Goal: Information Seeking & Learning: Learn about a topic

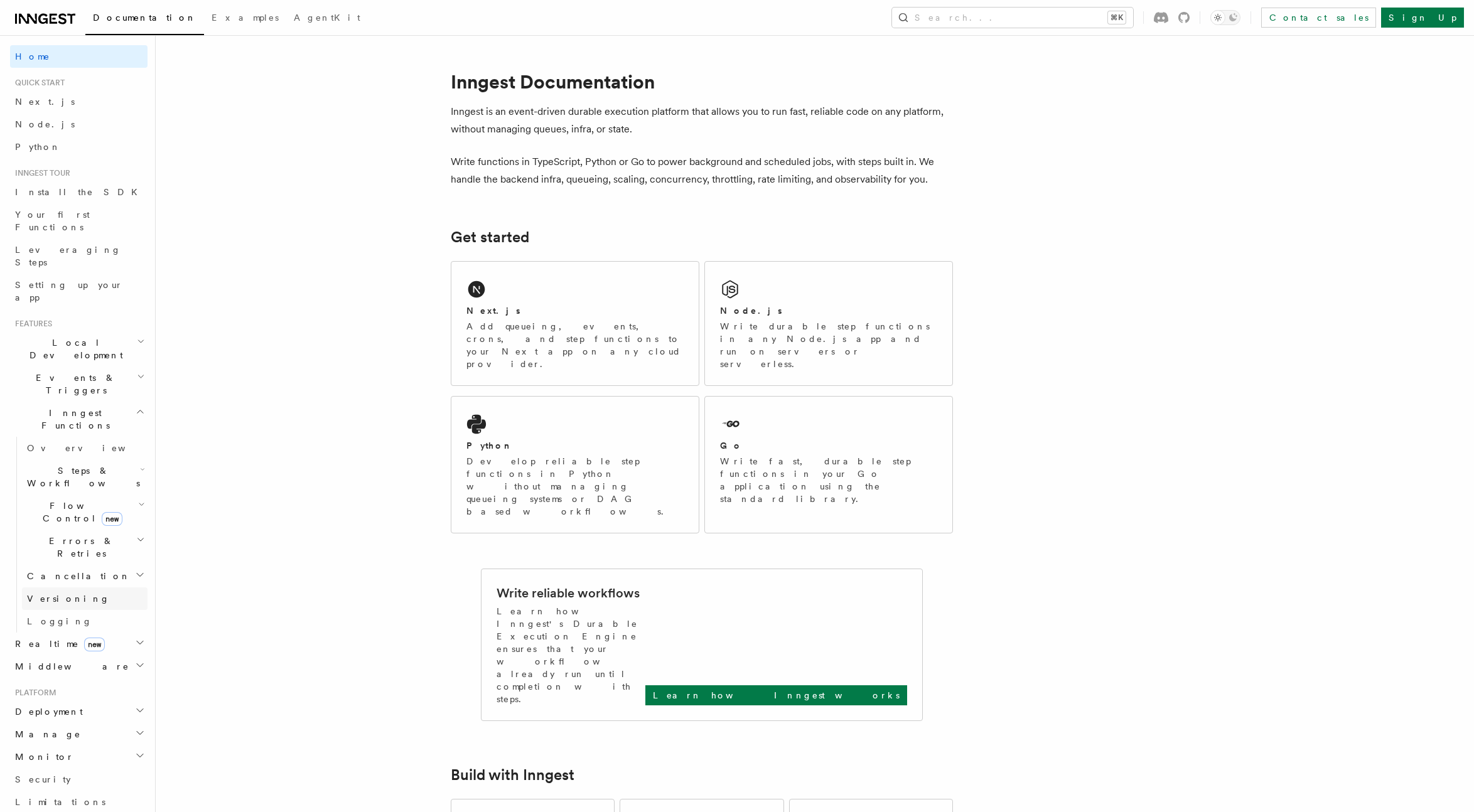
scroll to position [11, 0]
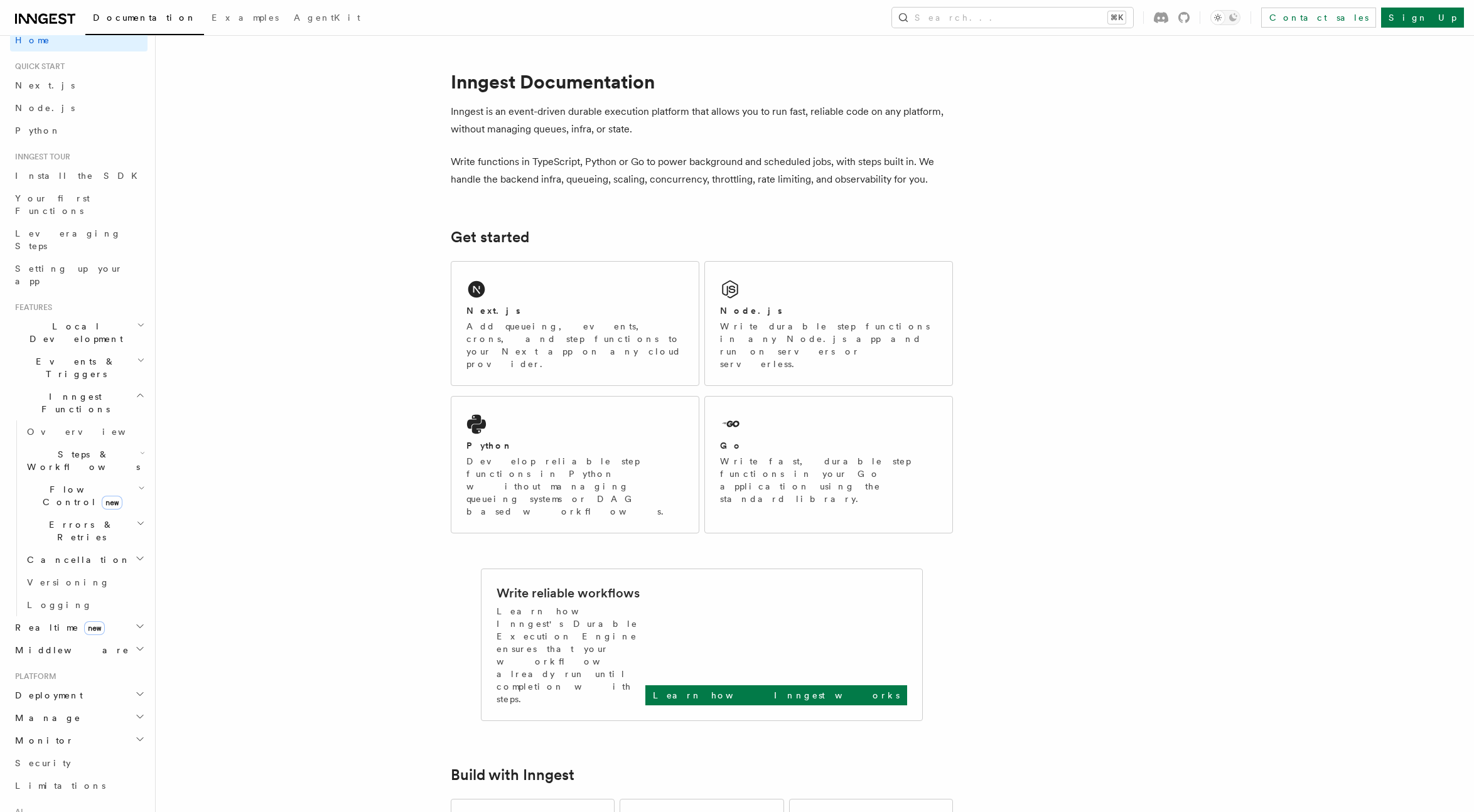
click at [69, 518] on span "Errors & Retries" at bounding box center [79, 530] width 114 height 25
click at [80, 699] on span "Handling idempotency" at bounding box center [93, 711] width 109 height 25
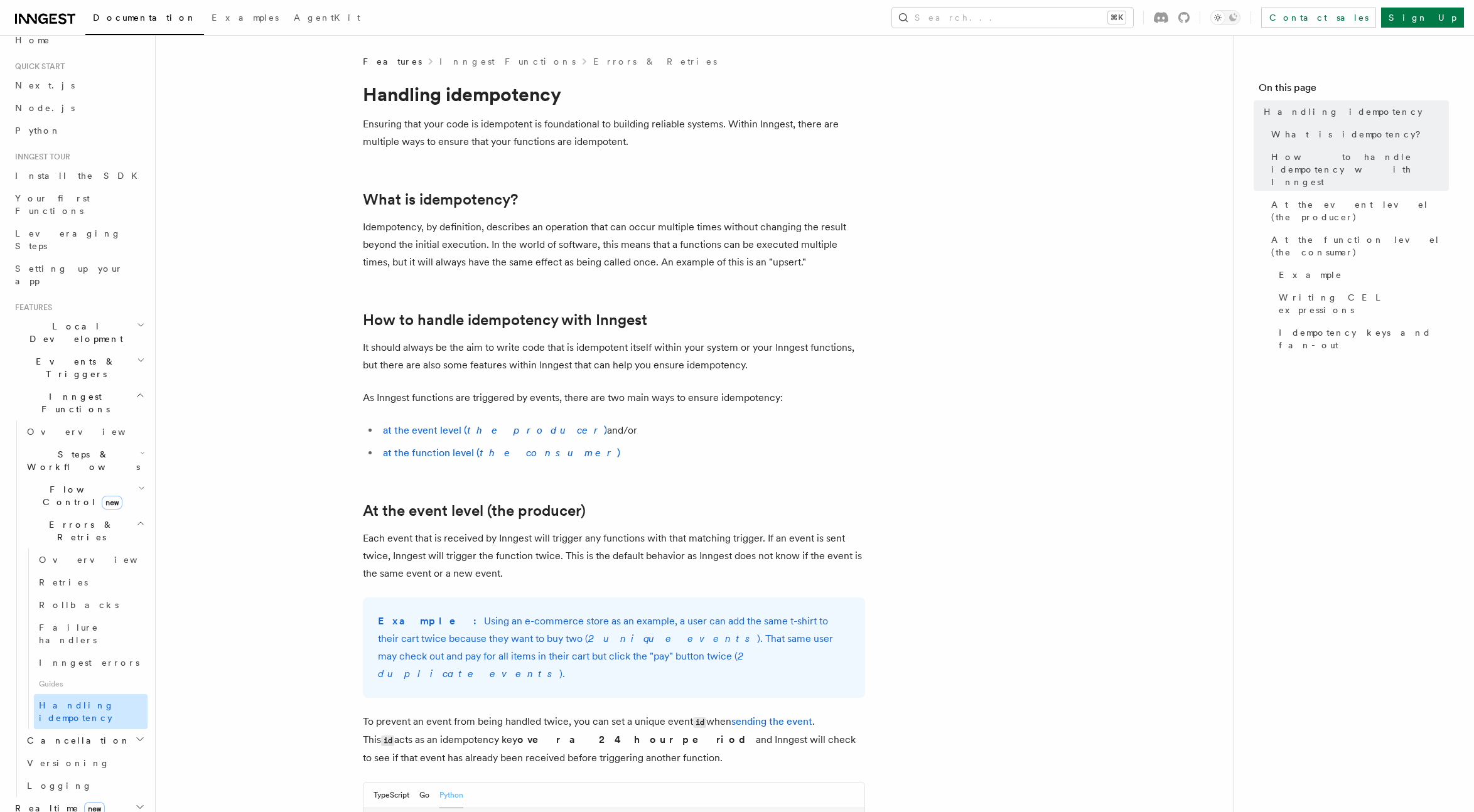
scroll to position [61, 0]
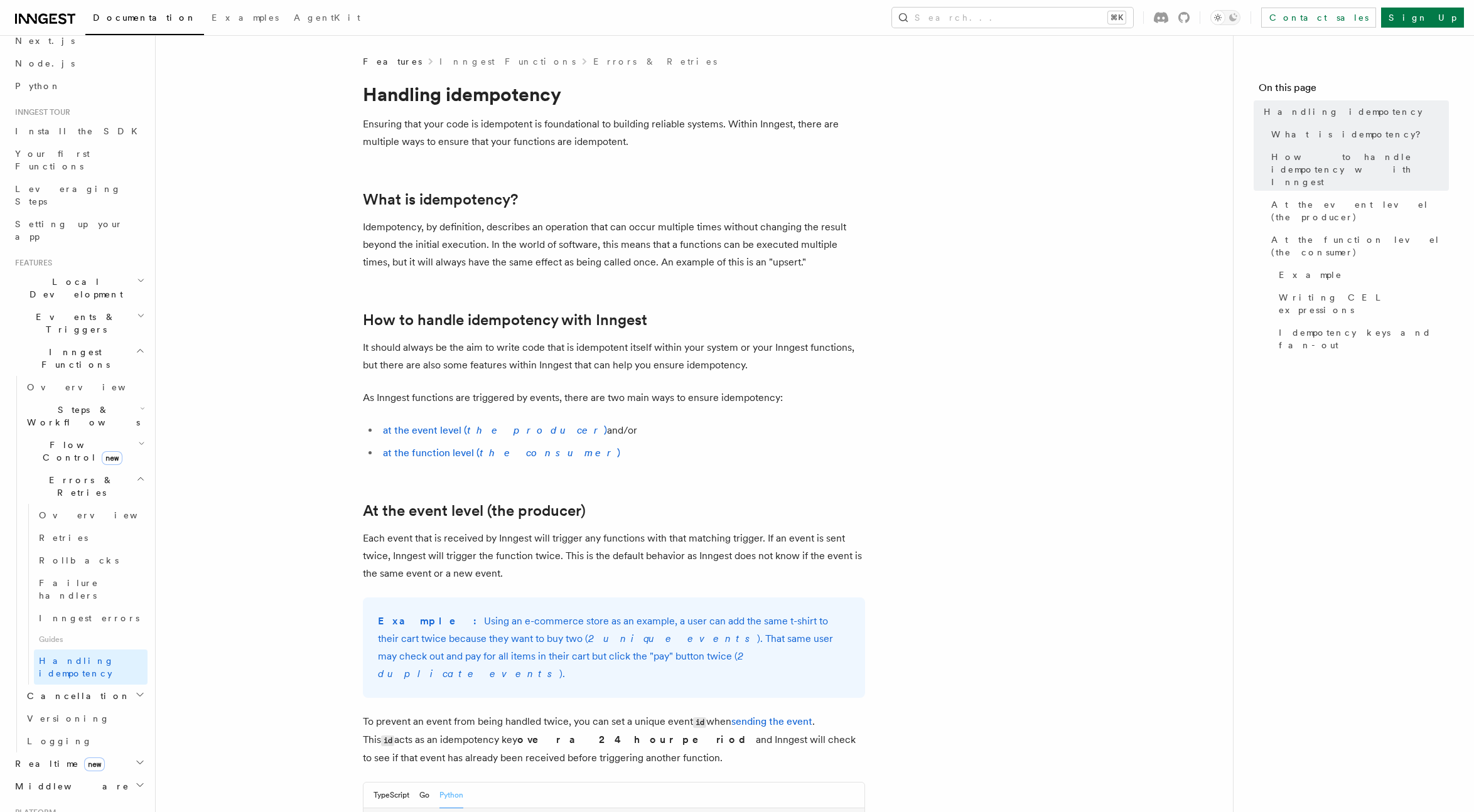
click at [57, 439] on span "Flow Control new" at bounding box center [80, 451] width 116 height 25
click at [63, 404] on span "Steps & Workflows" at bounding box center [81, 416] width 118 height 25
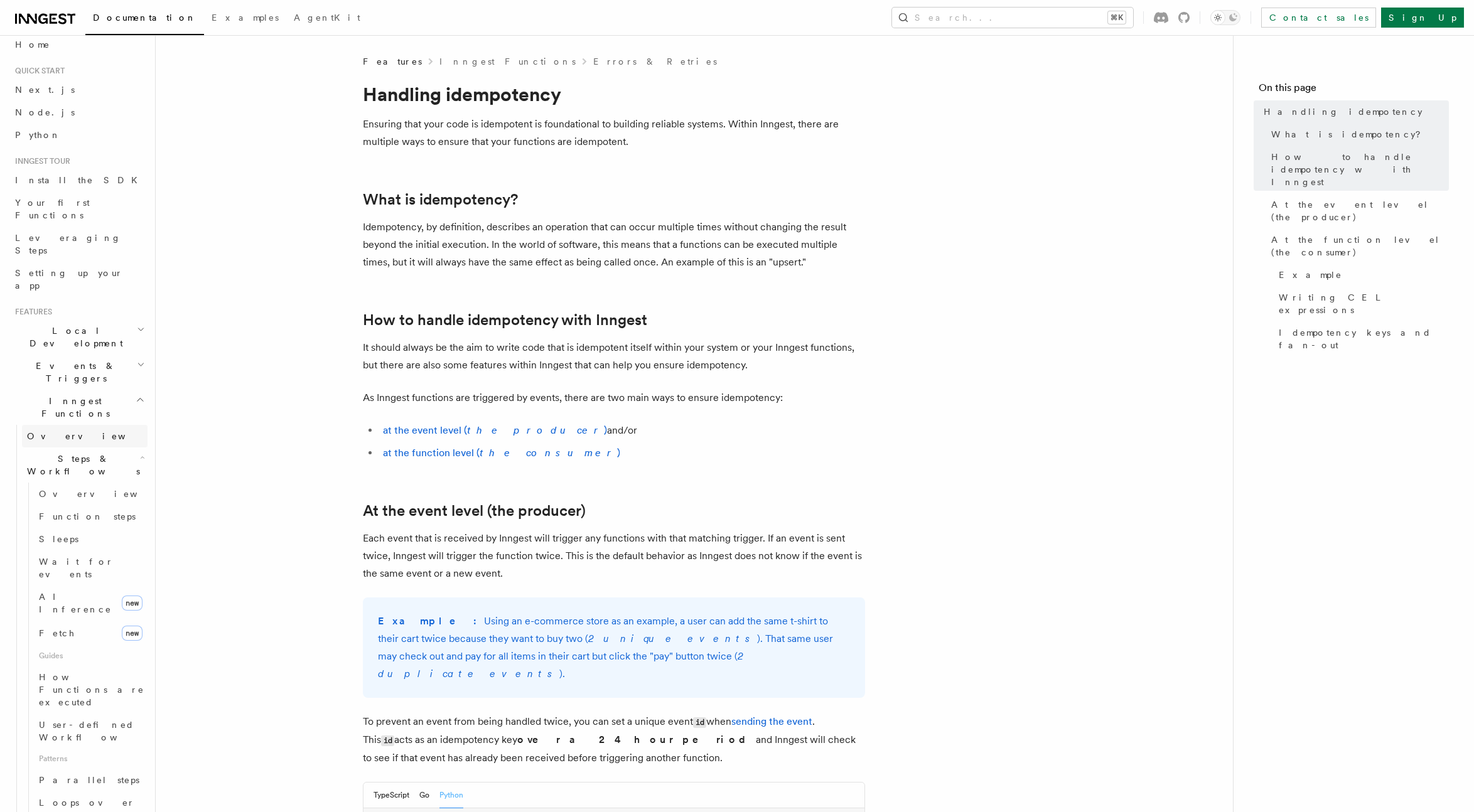
click at [63, 431] on span "Overview" at bounding box center [92, 436] width 129 height 10
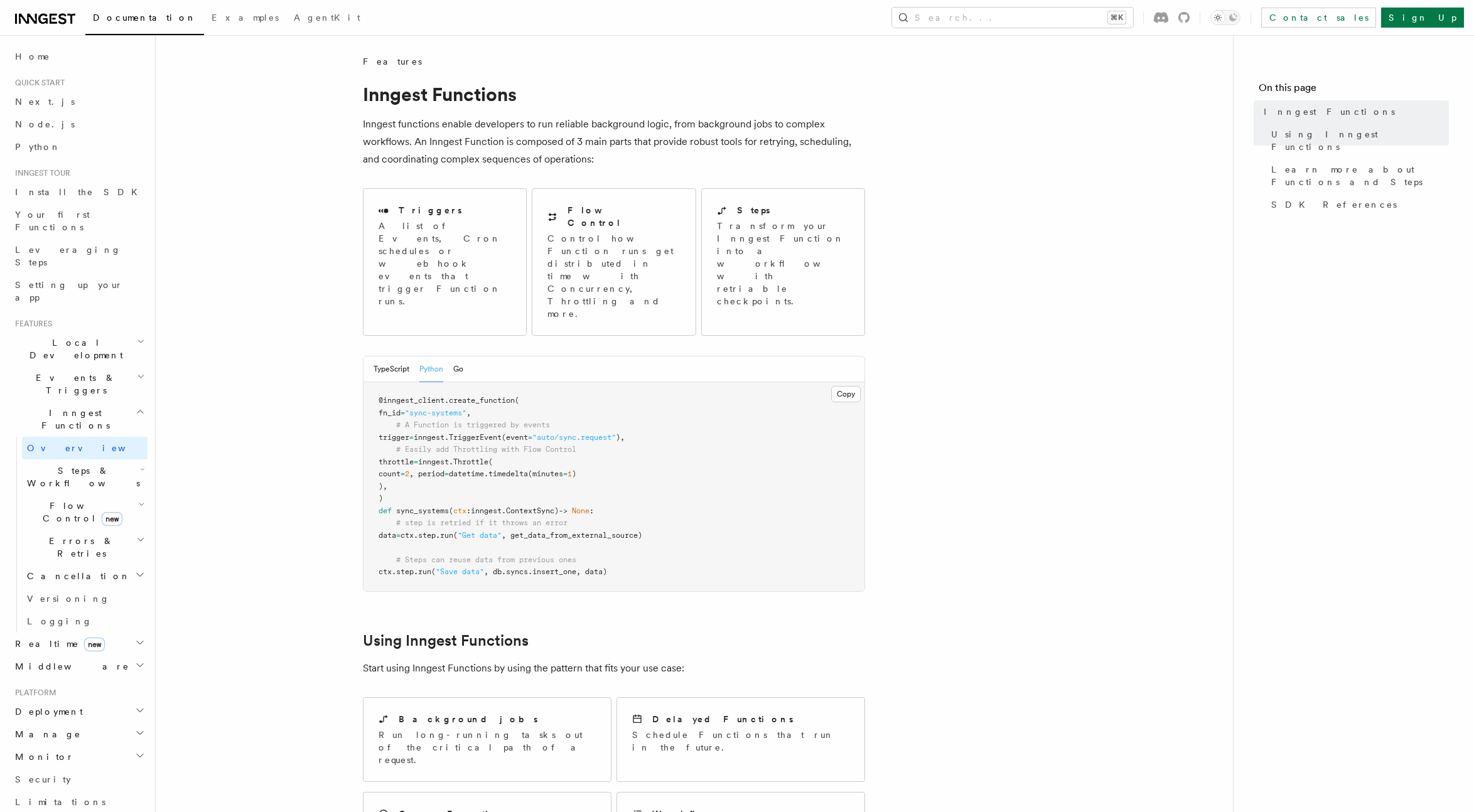
click at [57, 371] on span "Events & Triggers" at bounding box center [73, 383] width 127 height 25
click at [69, 367] on h2 "Events & Triggers" at bounding box center [79, 384] width 137 height 35
click at [117, 402] on h2 "Inngest Functions" at bounding box center [79, 419] width 137 height 35
click at [279, 354] on article "Features Inngest Functions Inngest functions enable developers to run reliable …" at bounding box center [694, 821] width 1037 height 1532
click at [75, 505] on h2 "Deployment" at bounding box center [79, 516] width 137 height 23
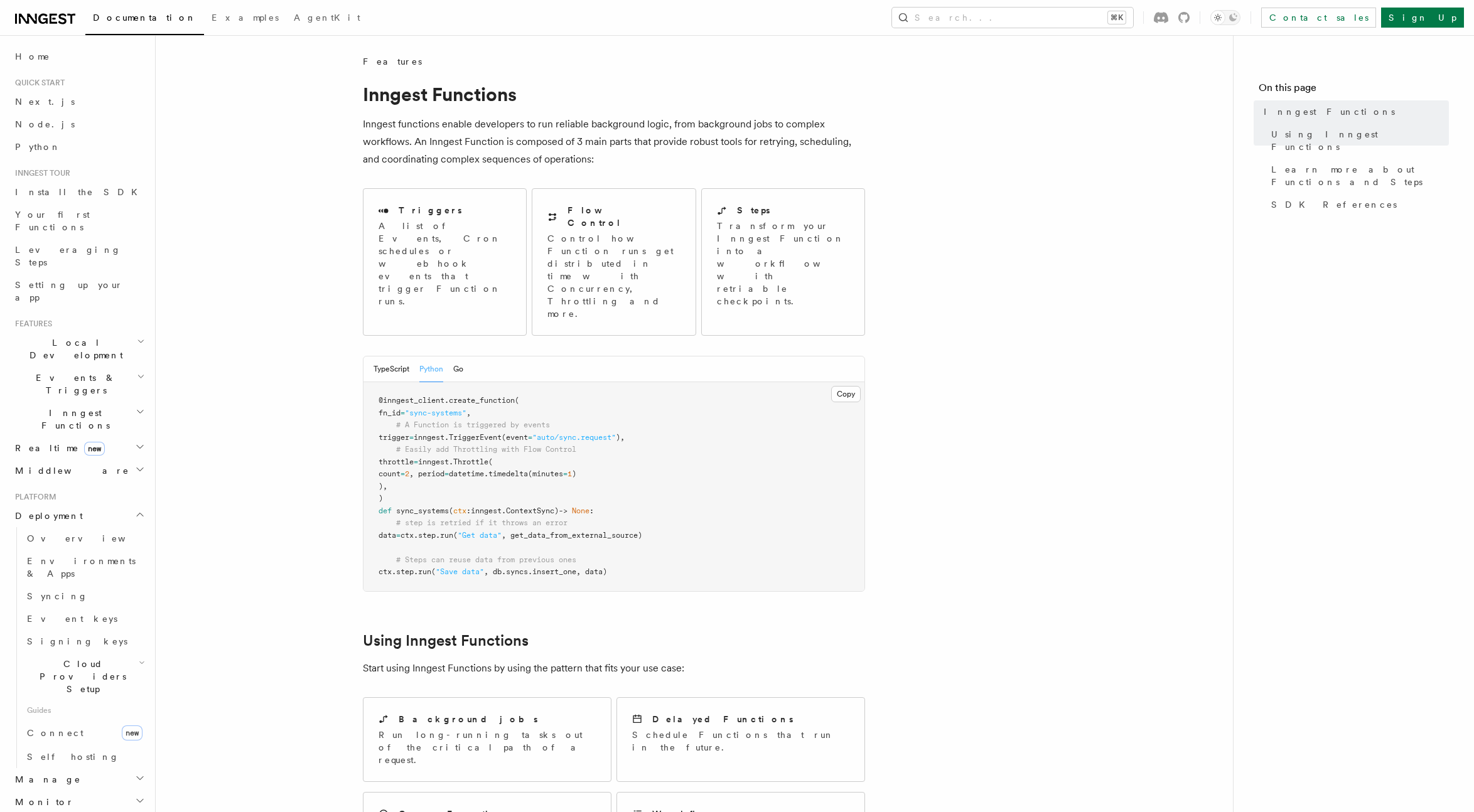
click at [75, 505] on h2 "Deployment" at bounding box center [79, 516] width 137 height 23
click at [69, 527] on h2 "Manage" at bounding box center [79, 538] width 137 height 23
click at [70, 527] on h2 "Manage" at bounding box center [79, 538] width 137 height 23
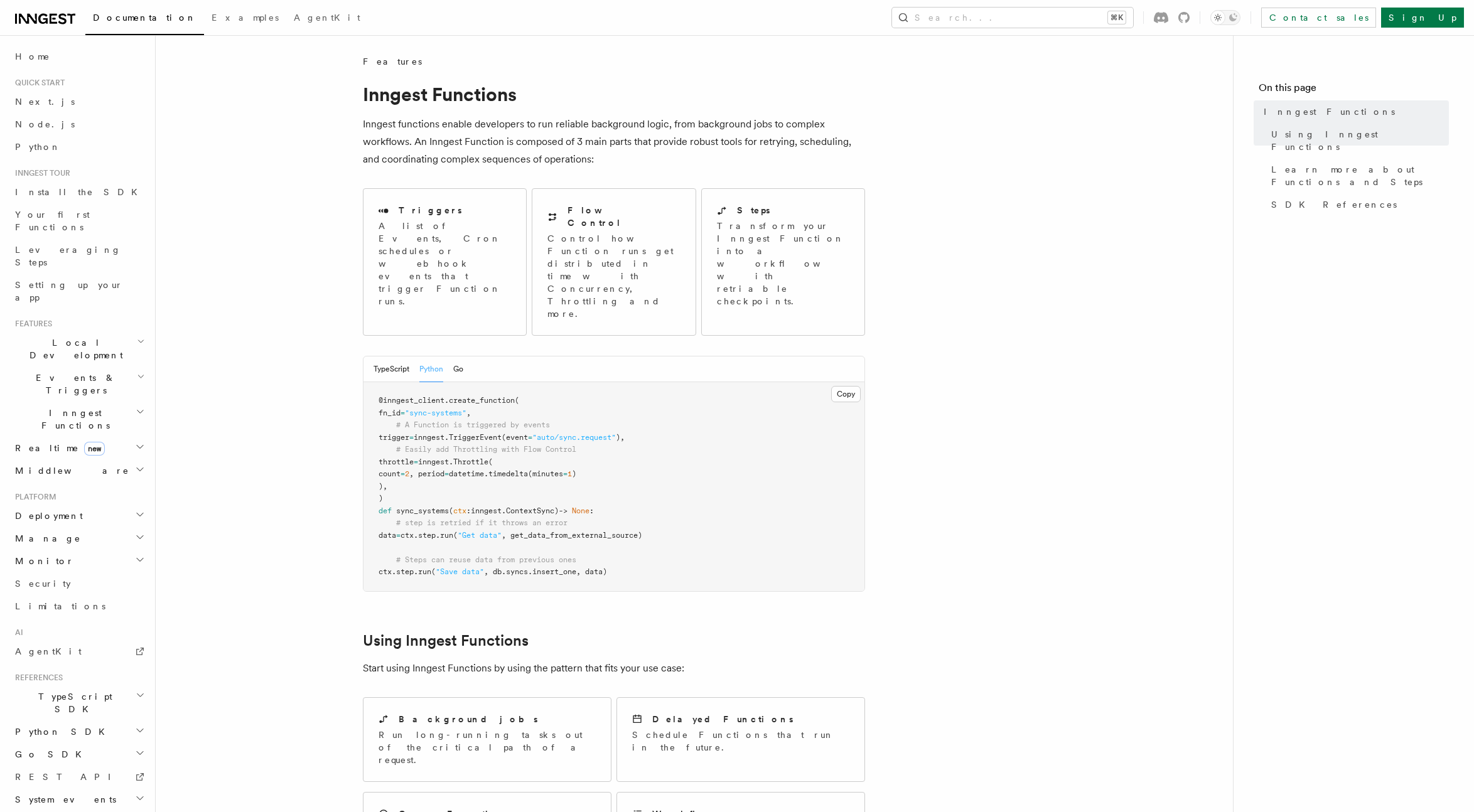
click at [72, 550] on h2 "Monitor" at bounding box center [79, 561] width 137 height 23
click at [264, 270] on article "Features Inngest Functions Inngest functions enable developers to run reliable …" at bounding box center [694, 821] width 1037 height 1532
click at [1037, 23] on button "Search... ⌘K" at bounding box center [1012, 18] width 241 height 20
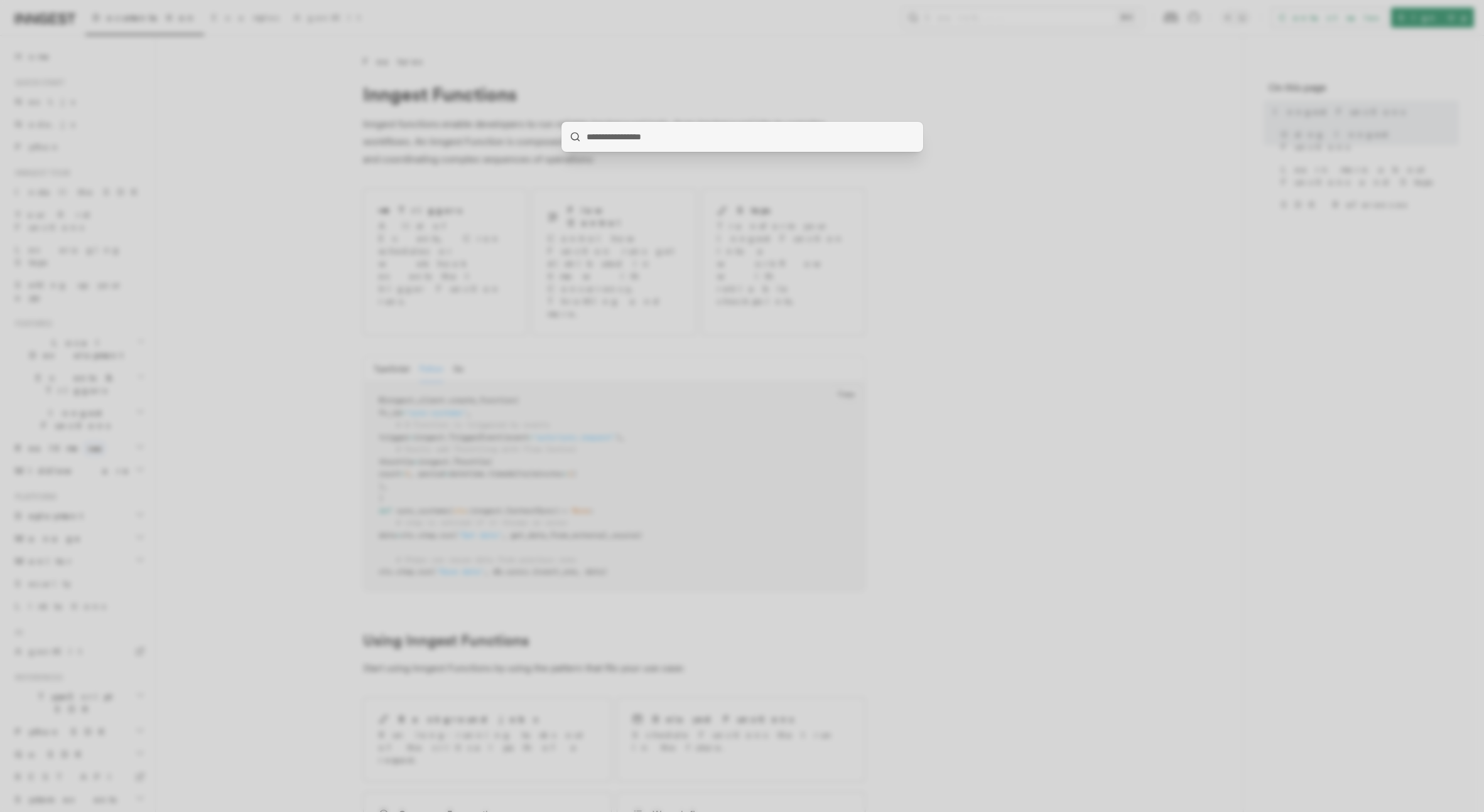
click at [1010, 167] on div at bounding box center [742, 406] width 1484 height 812
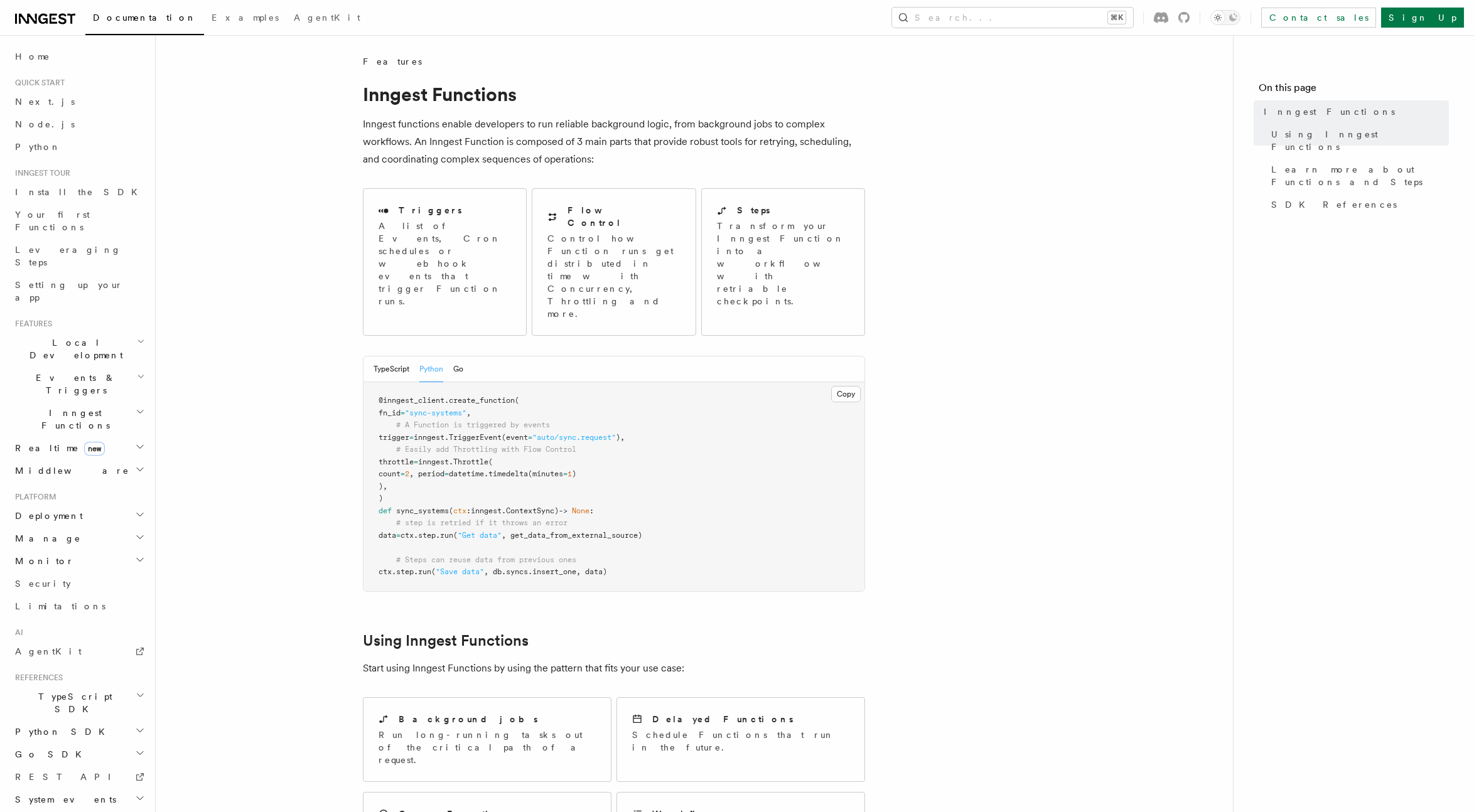
scroll to position [12, 0]
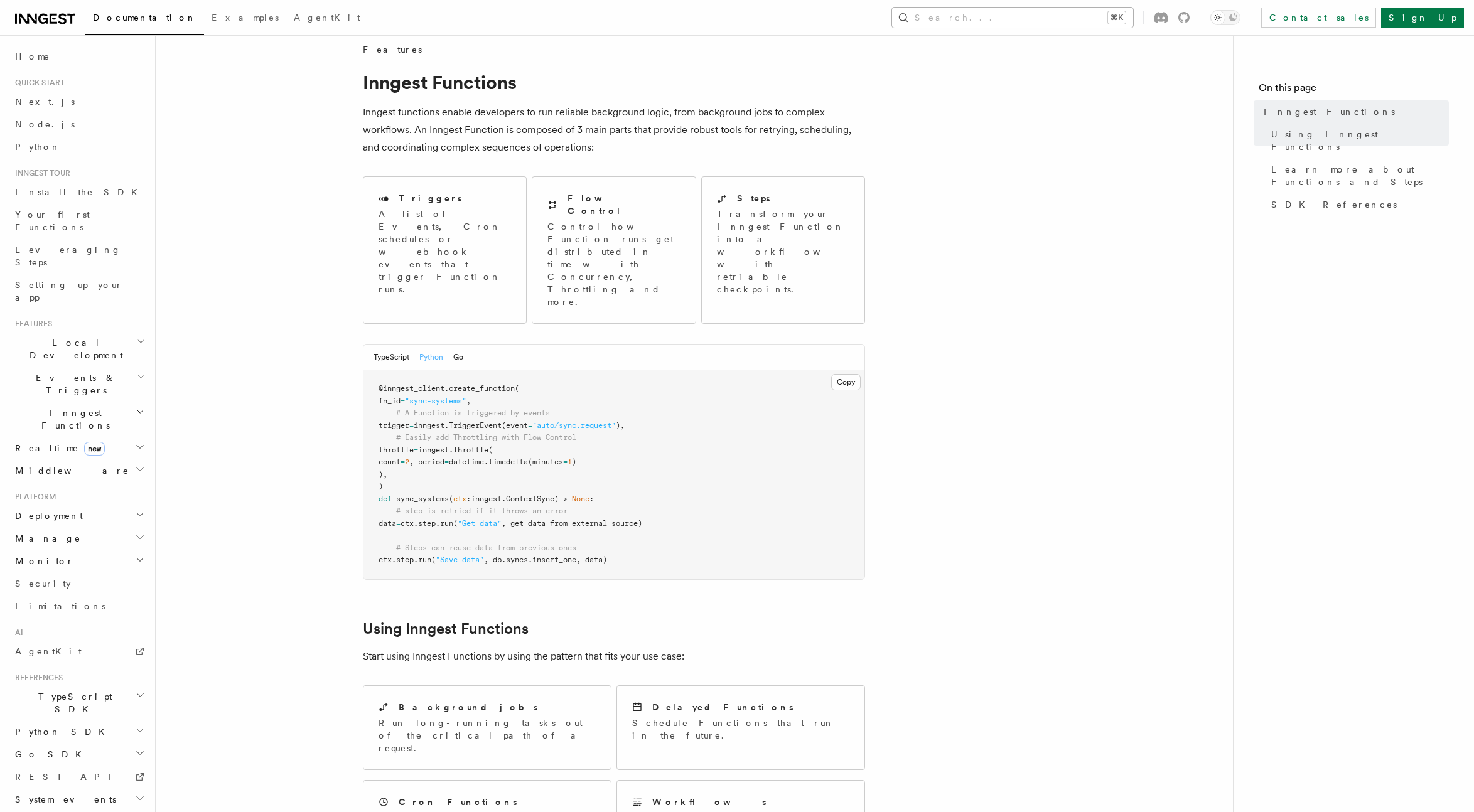
click at [1019, 23] on button "Search... ⌘K" at bounding box center [1012, 18] width 241 height 20
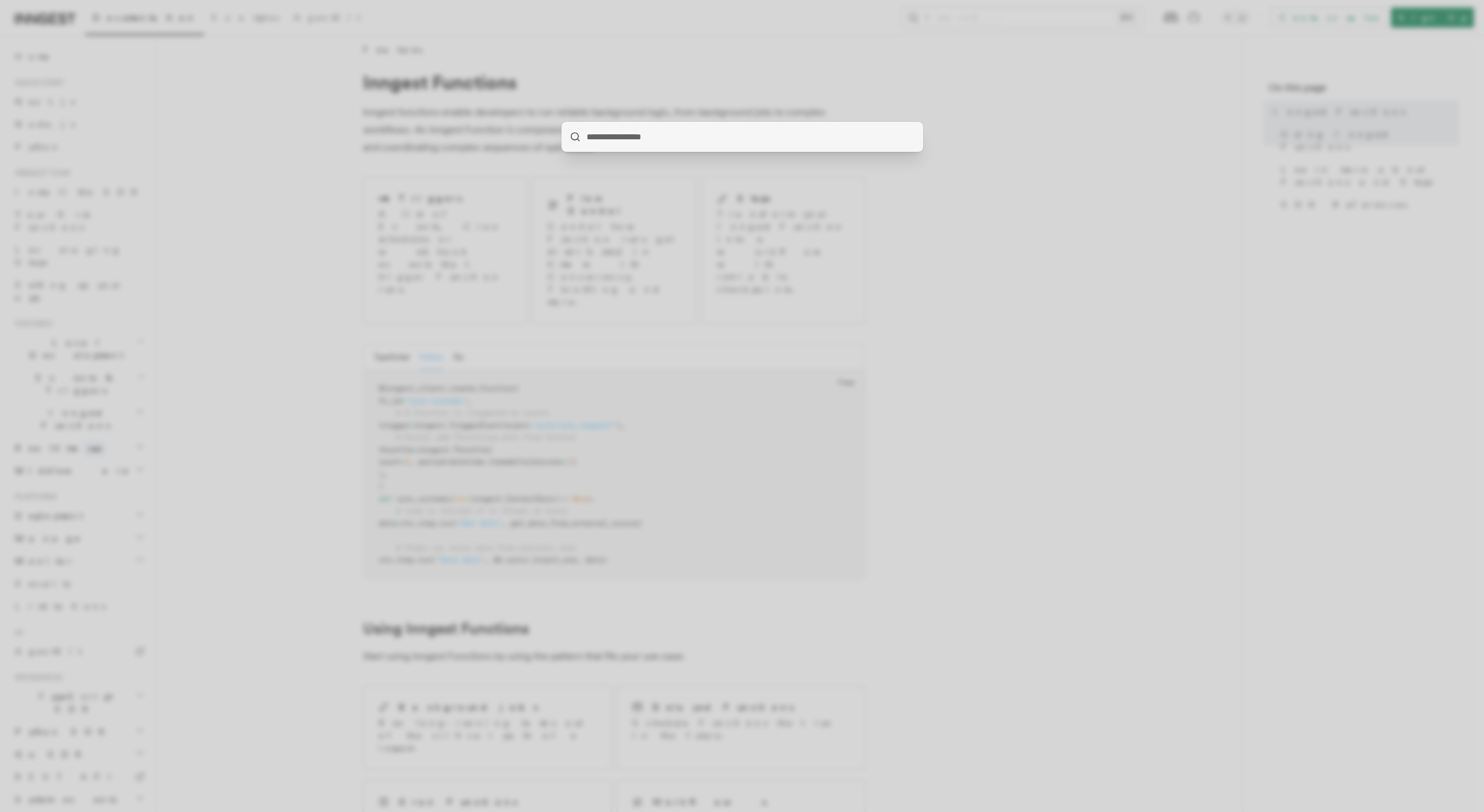
click at [1034, 284] on div at bounding box center [742, 406] width 1484 height 812
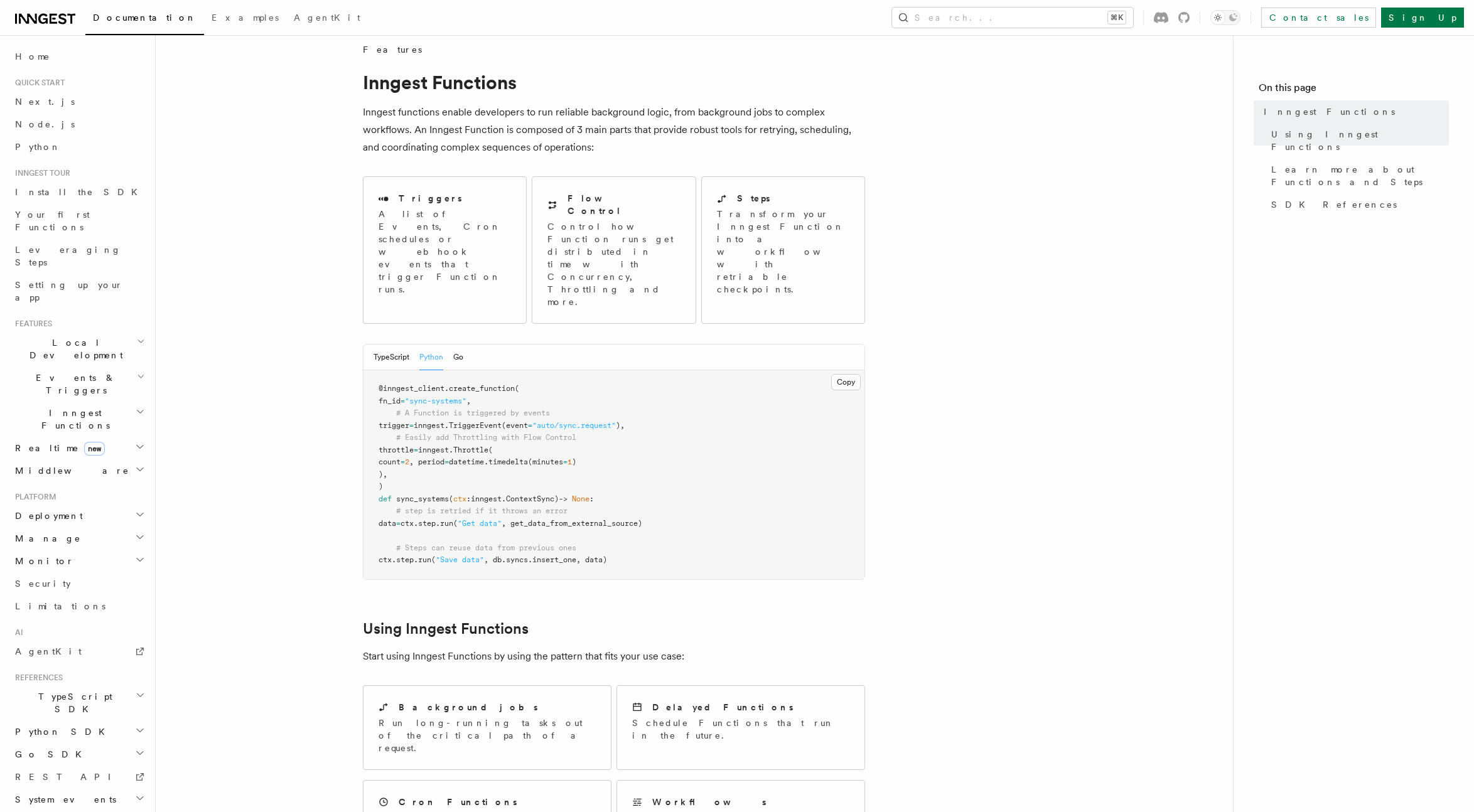
click at [1066, 290] on article "Features Inngest Functions Inngest functions enable developers to run reliable …" at bounding box center [694, 809] width 1037 height 1532
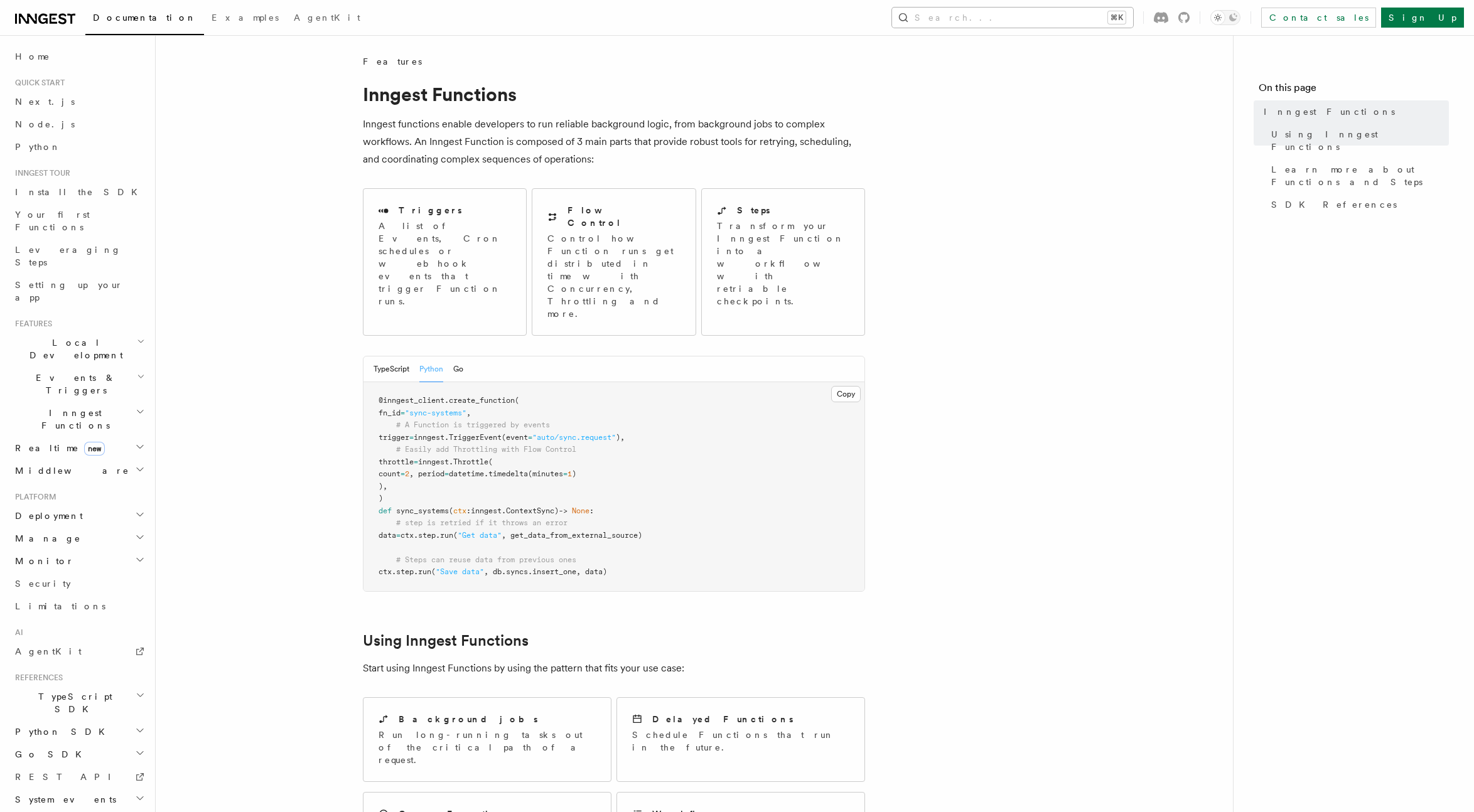
click at [1071, 9] on button "Search... ⌘K" at bounding box center [1012, 18] width 241 height 20
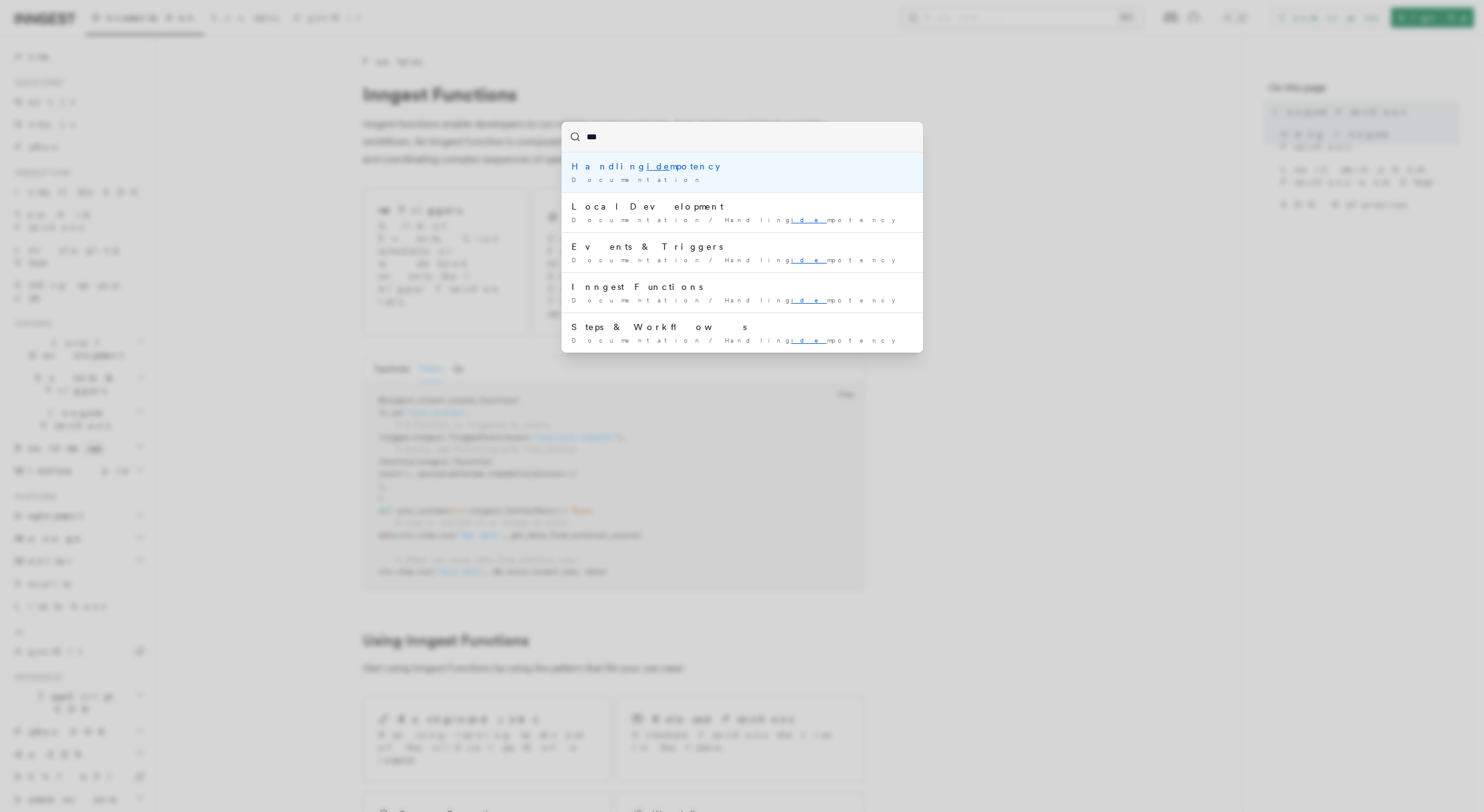
type input "****"
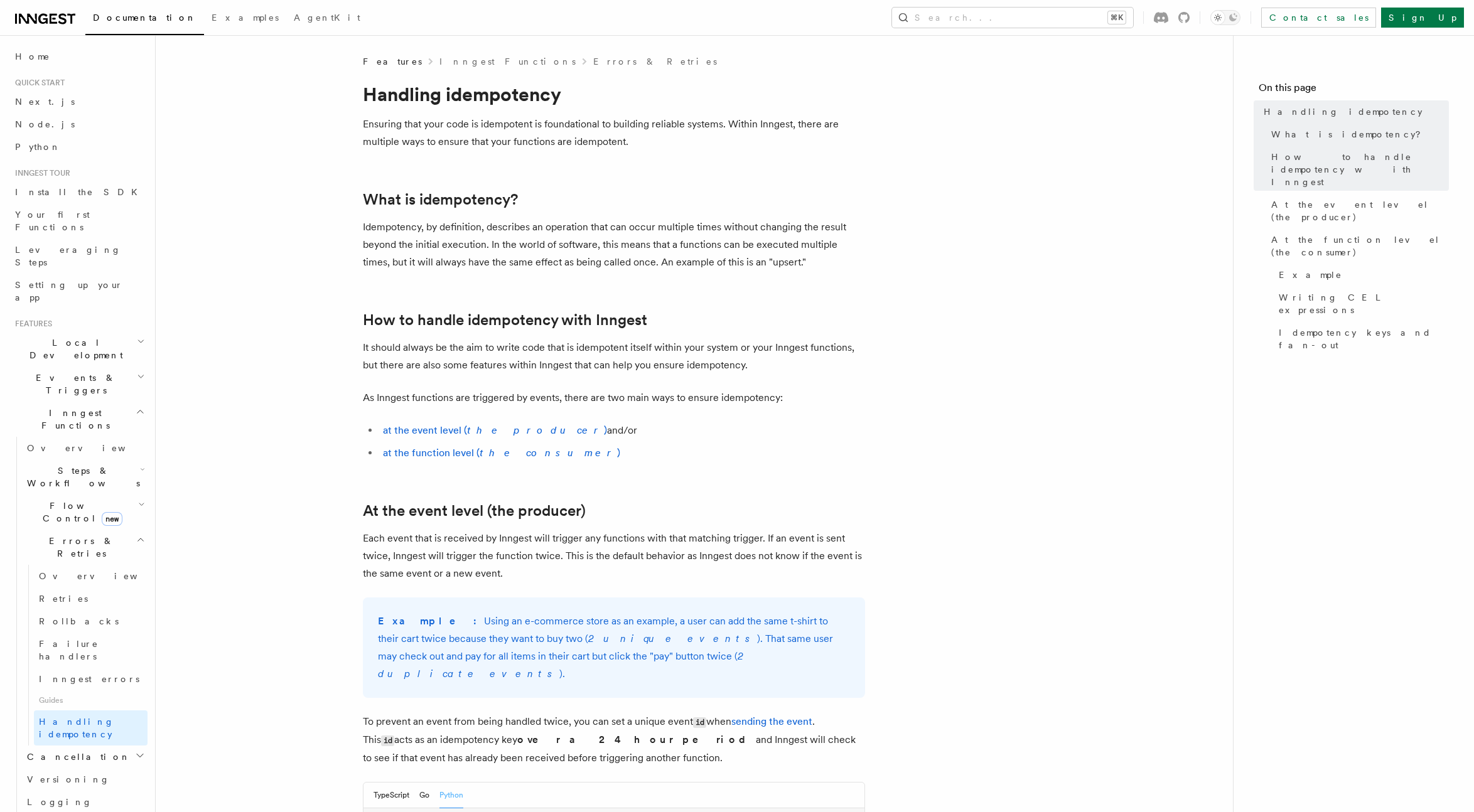
click at [697, 460] on li "at the function level ( the consumer )" at bounding box center [622, 453] width 486 height 18
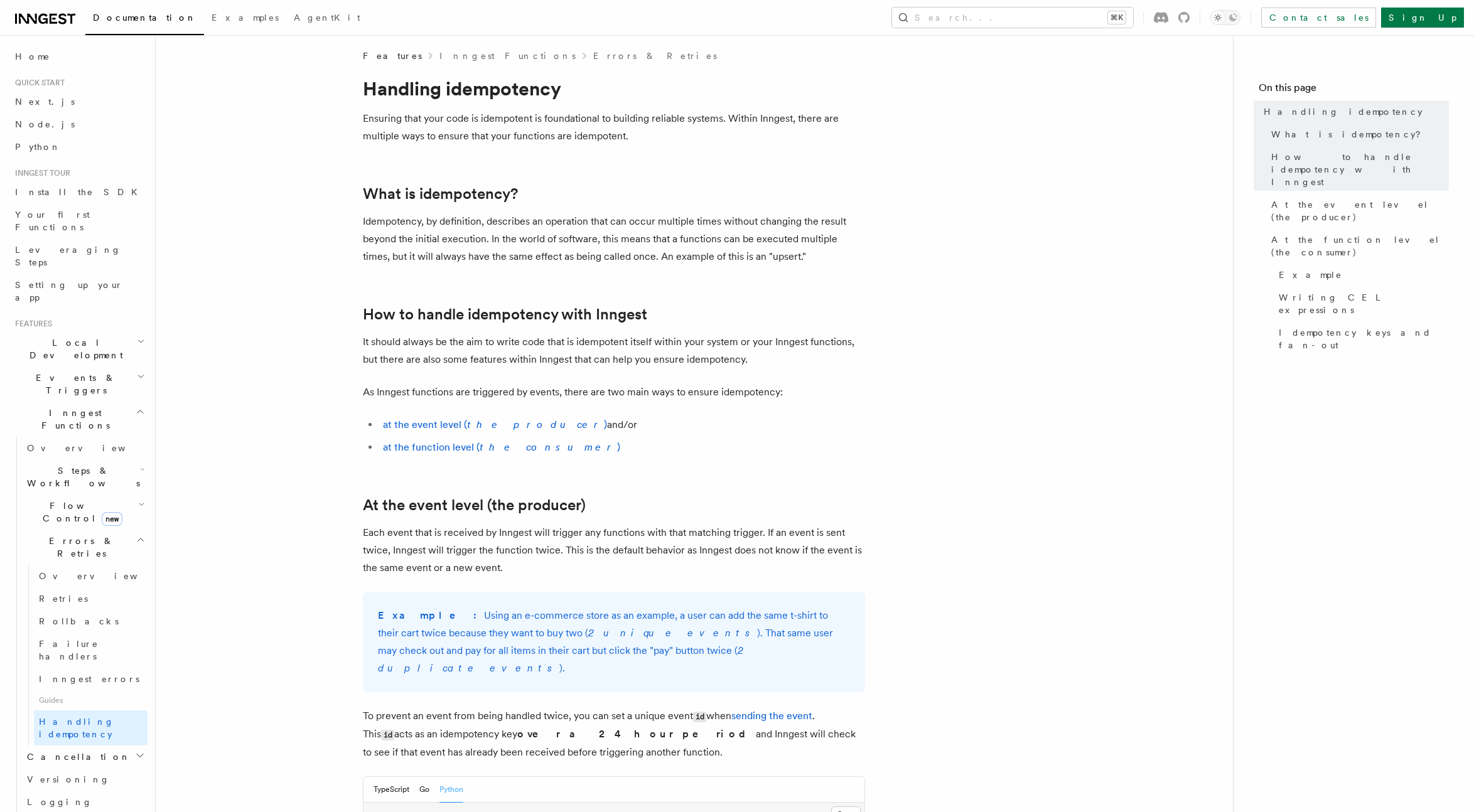
click at [87, 402] on h2 "Inngest Functions" at bounding box center [79, 419] width 137 height 35
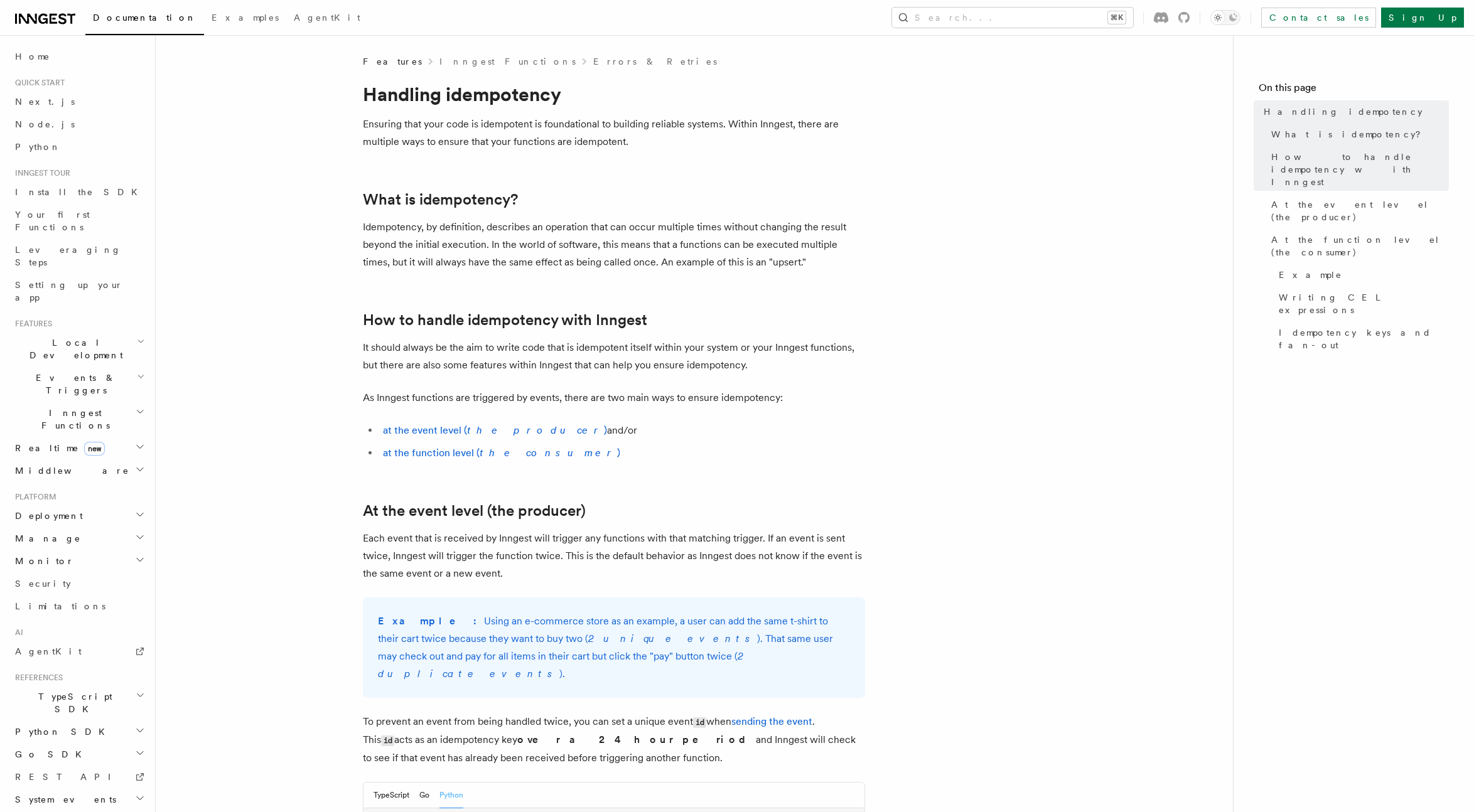
click at [71, 550] on h2 "Monitor" at bounding box center [79, 561] width 137 height 23
click at [71, 527] on h2 "Manage" at bounding box center [79, 538] width 137 height 23
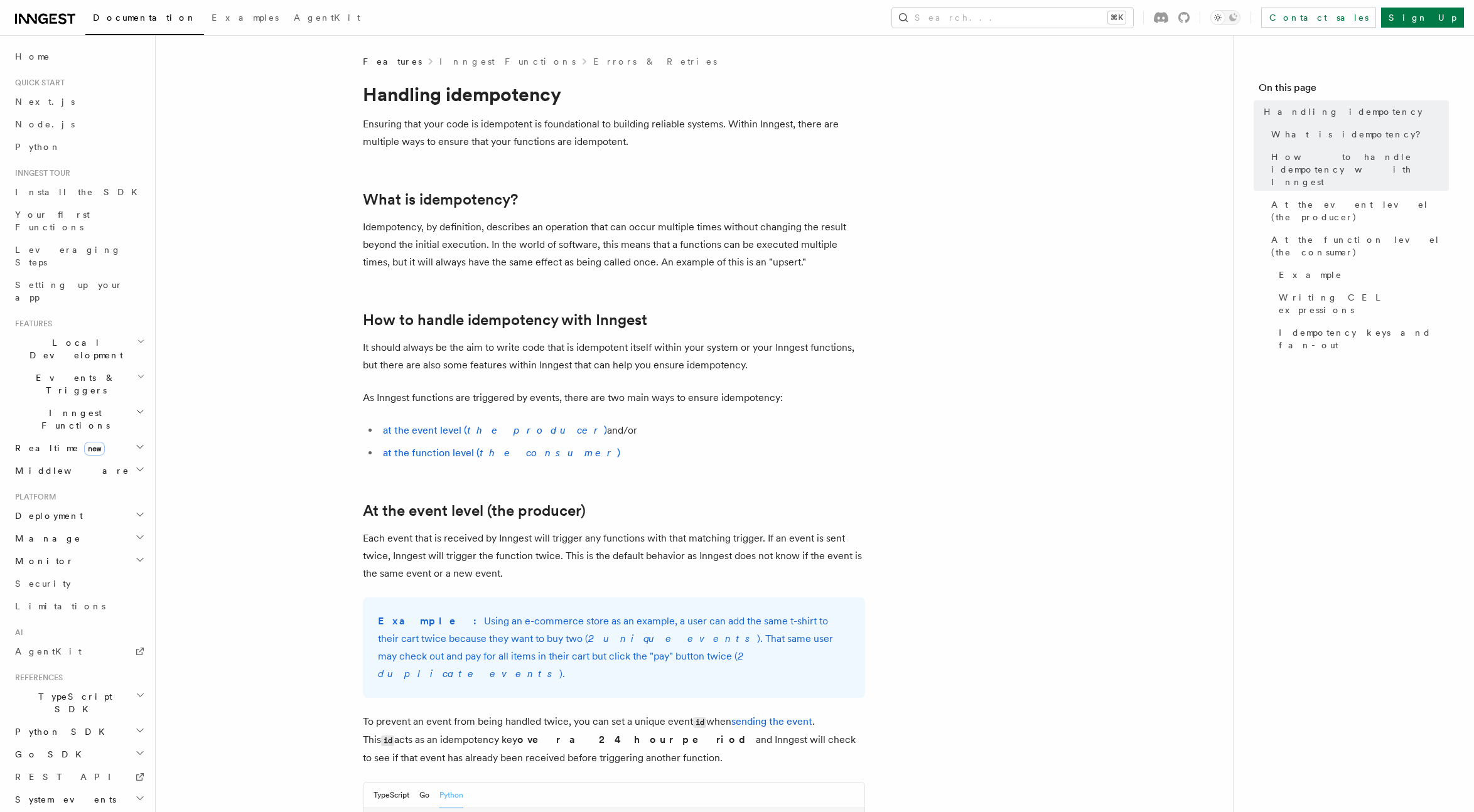
click at [63, 509] on span "Deployment" at bounding box center [47, 516] width 73 height 13
click at [1133, 8] on button "Search... ⌘K" at bounding box center [1012, 18] width 241 height 20
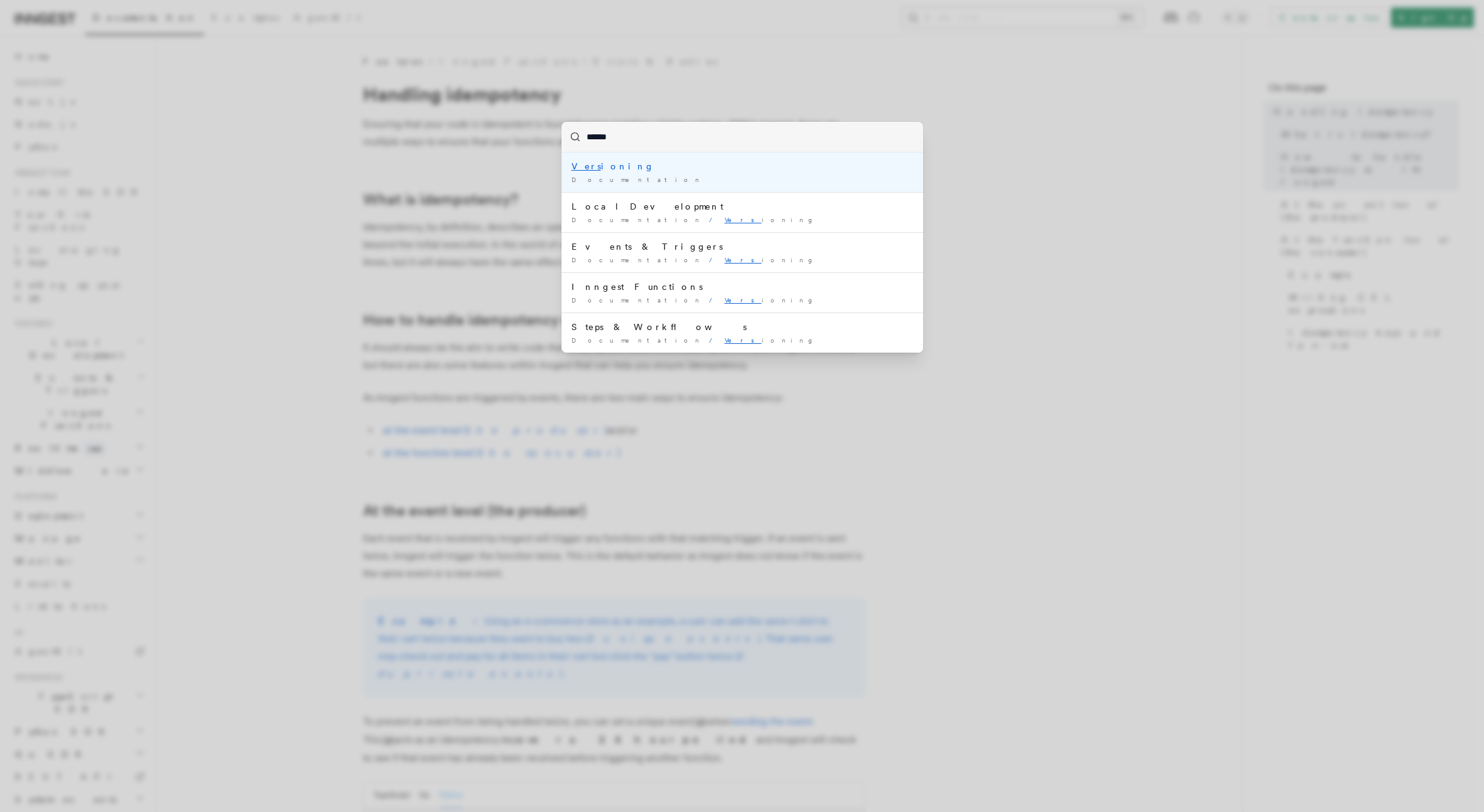
type input "*******"
click at [729, 175] on div "Documentation /" at bounding box center [742, 180] width 342 height 9
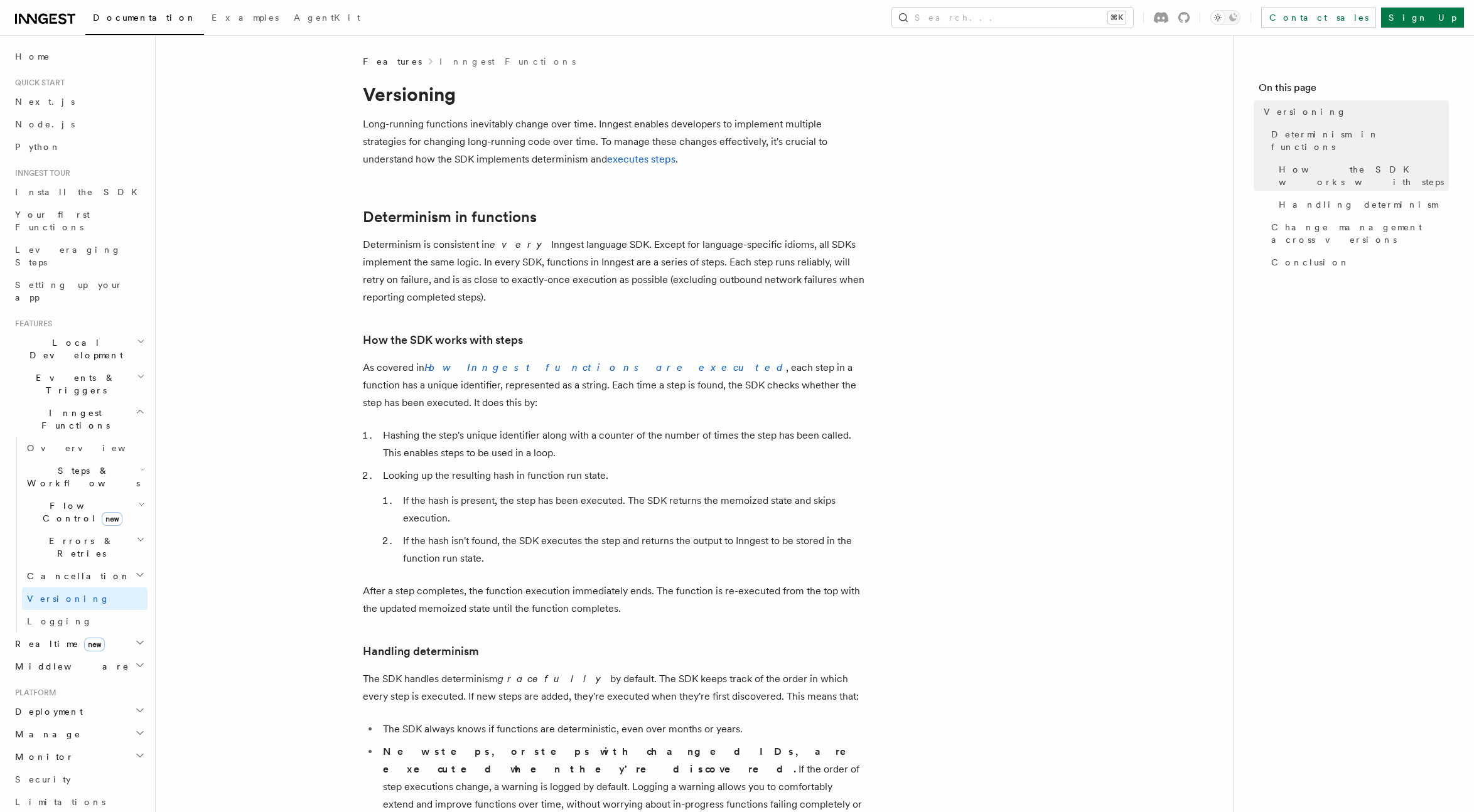
drag, startPoint x: 535, startPoint y: 303, endPoint x: 337, endPoint y: 219, distance: 215.1
click at [620, 301] on p "Determinism is consistent in every Inngest language SDK. Except for language-sp…" at bounding box center [613, 271] width 502 height 70
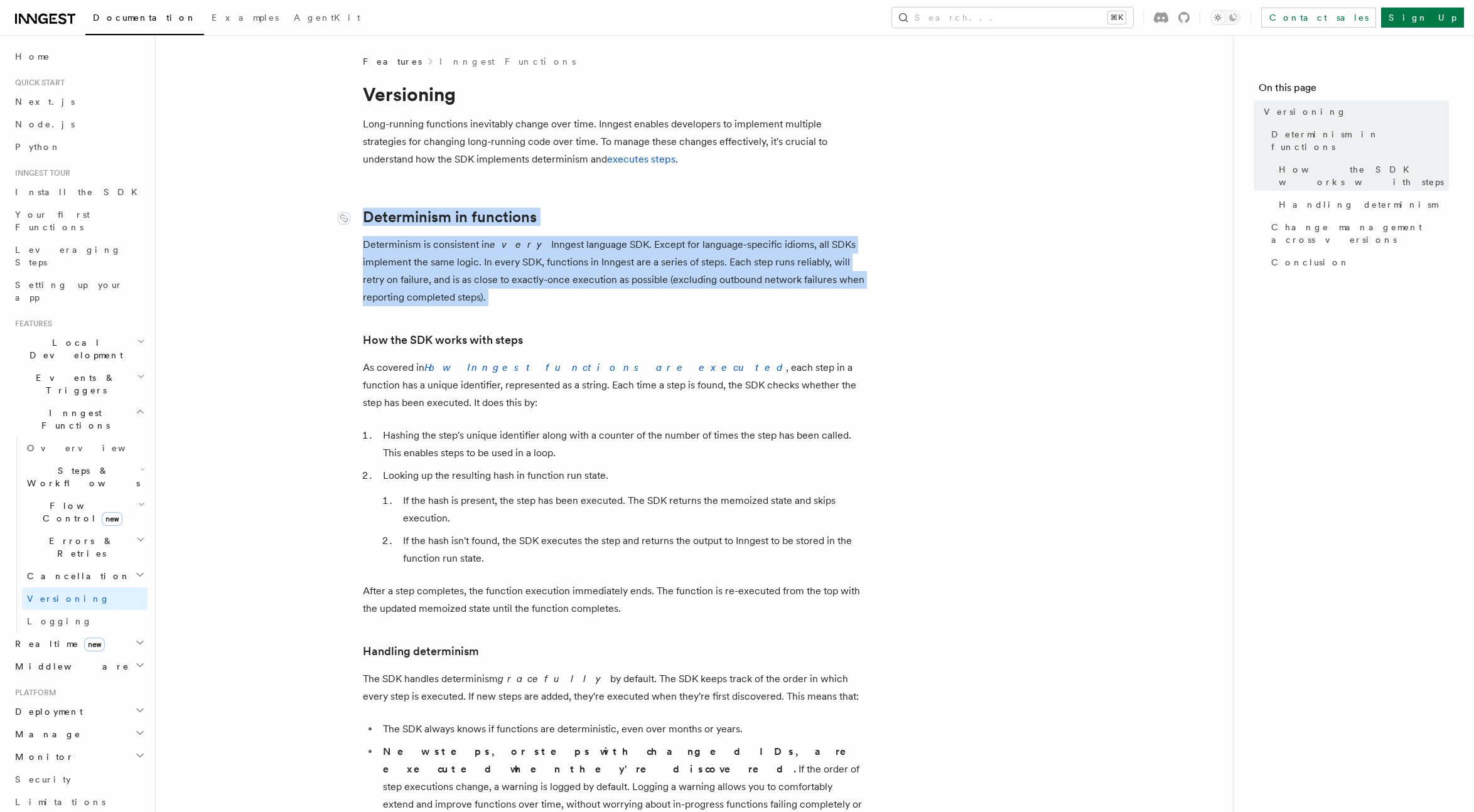
drag, startPoint x: 511, startPoint y: 311, endPoint x: 367, endPoint y: 218, distance: 171.4
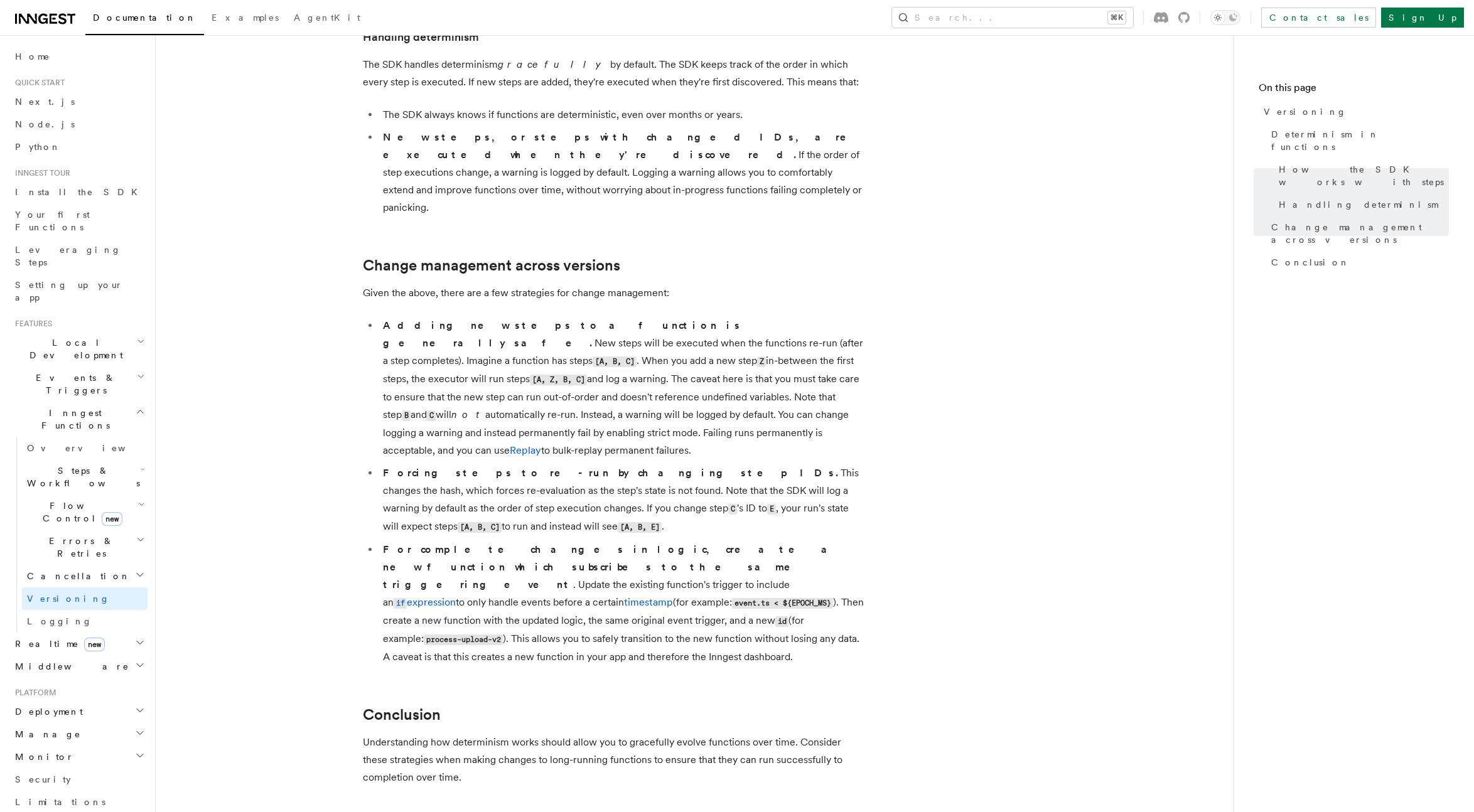
scroll to position [590, 0]
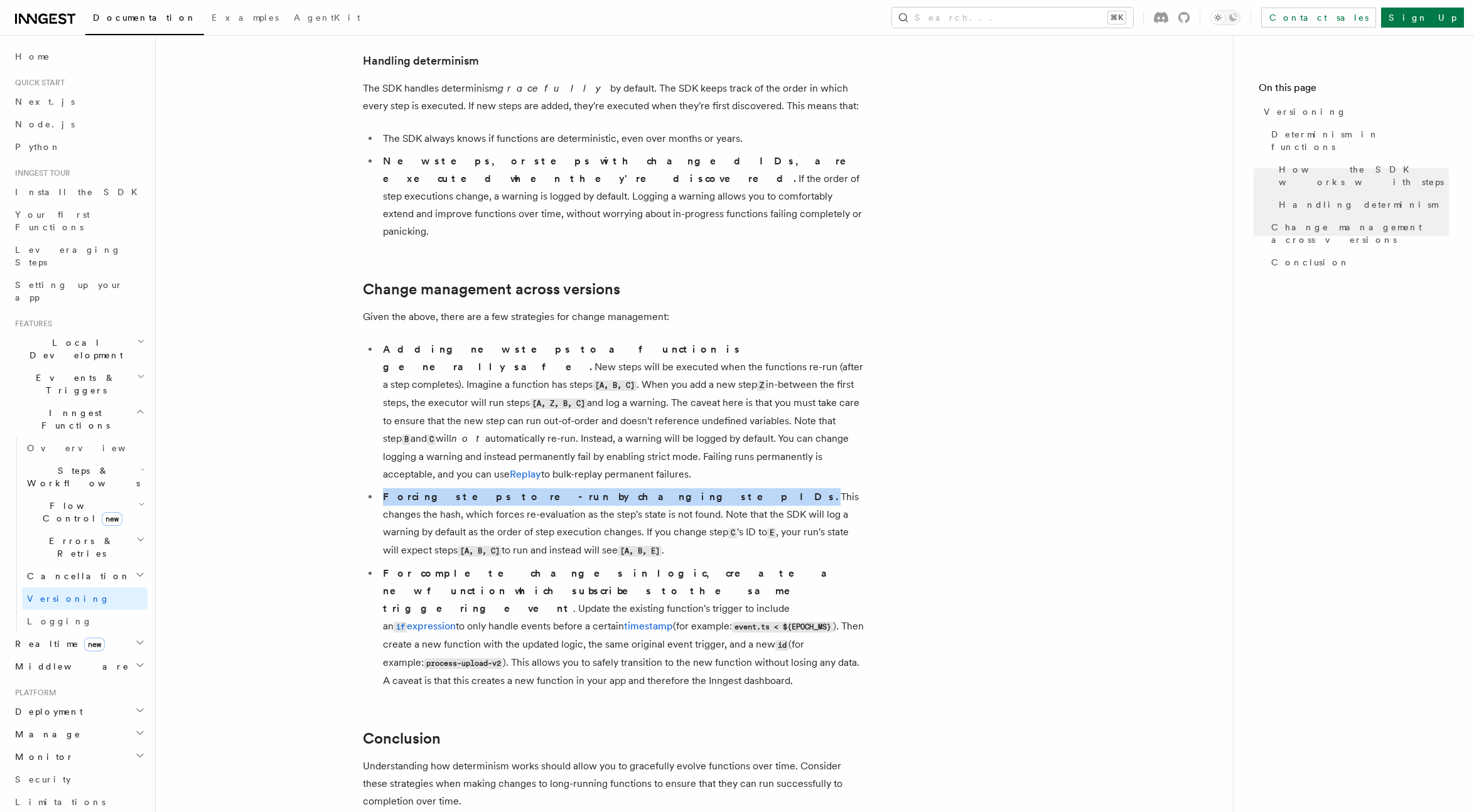
drag, startPoint x: 384, startPoint y: 425, endPoint x: 590, endPoint y: 431, distance: 206.1
click at [590, 489] on li "Forcing steps to re-run by changing step IDs. This changes the hash, which forc…" at bounding box center [622, 524] width 486 height 71
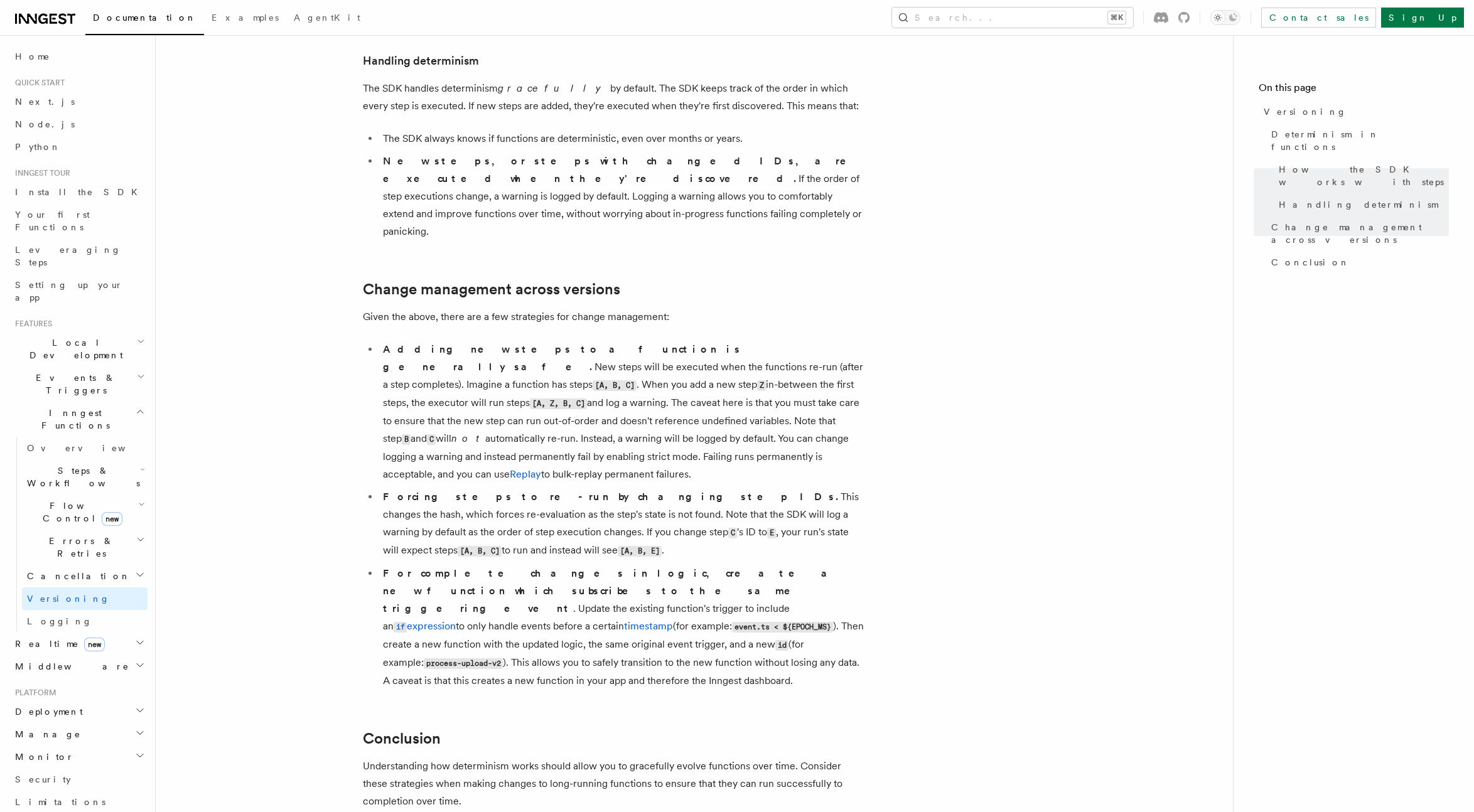
click at [975, 484] on article "Features Inngest Functions Versioning Long-running functions inevitably change …" at bounding box center [694, 262] width 1037 height 1594
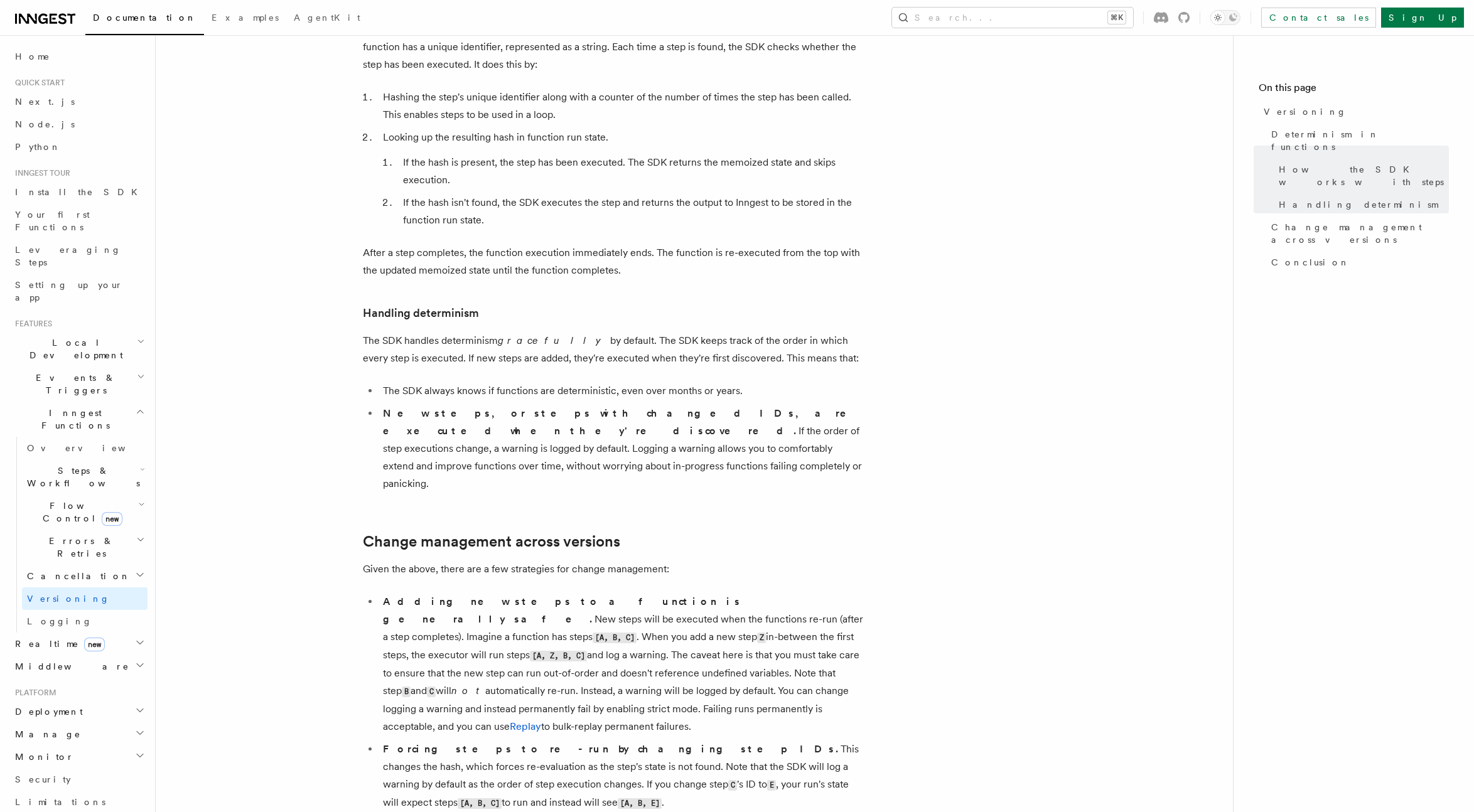
scroll to position [469, 0]
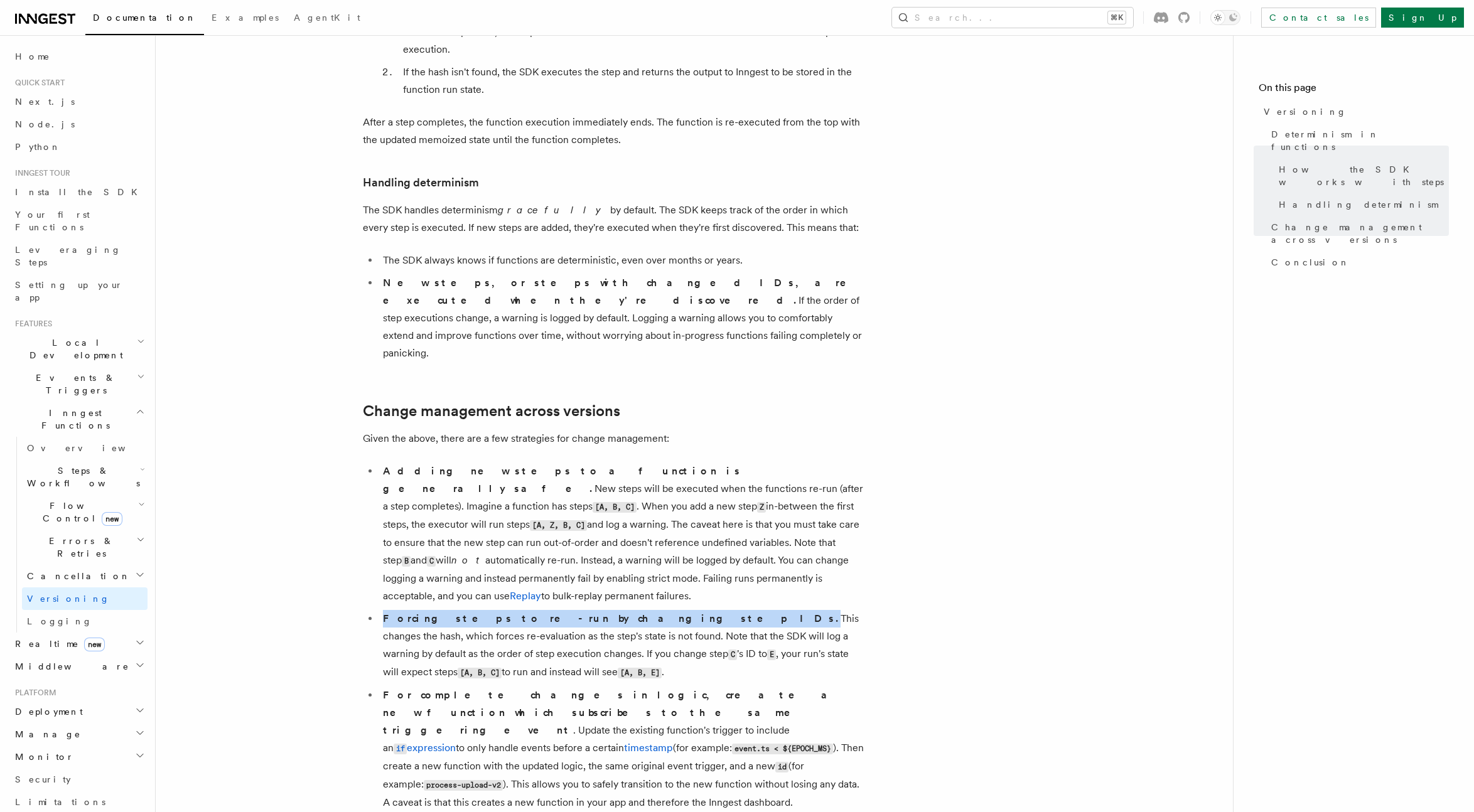
drag, startPoint x: 384, startPoint y: 547, endPoint x: 590, endPoint y: 551, distance: 206.0
click at [590, 610] on li "Forcing steps to re-run by changing step IDs. This changes the hash, which forc…" at bounding box center [622, 646] width 486 height 71
click at [1007, 576] on article "Features Inngest Functions Versioning Long-running functions inevitably change …" at bounding box center [694, 383] width 1037 height 1594
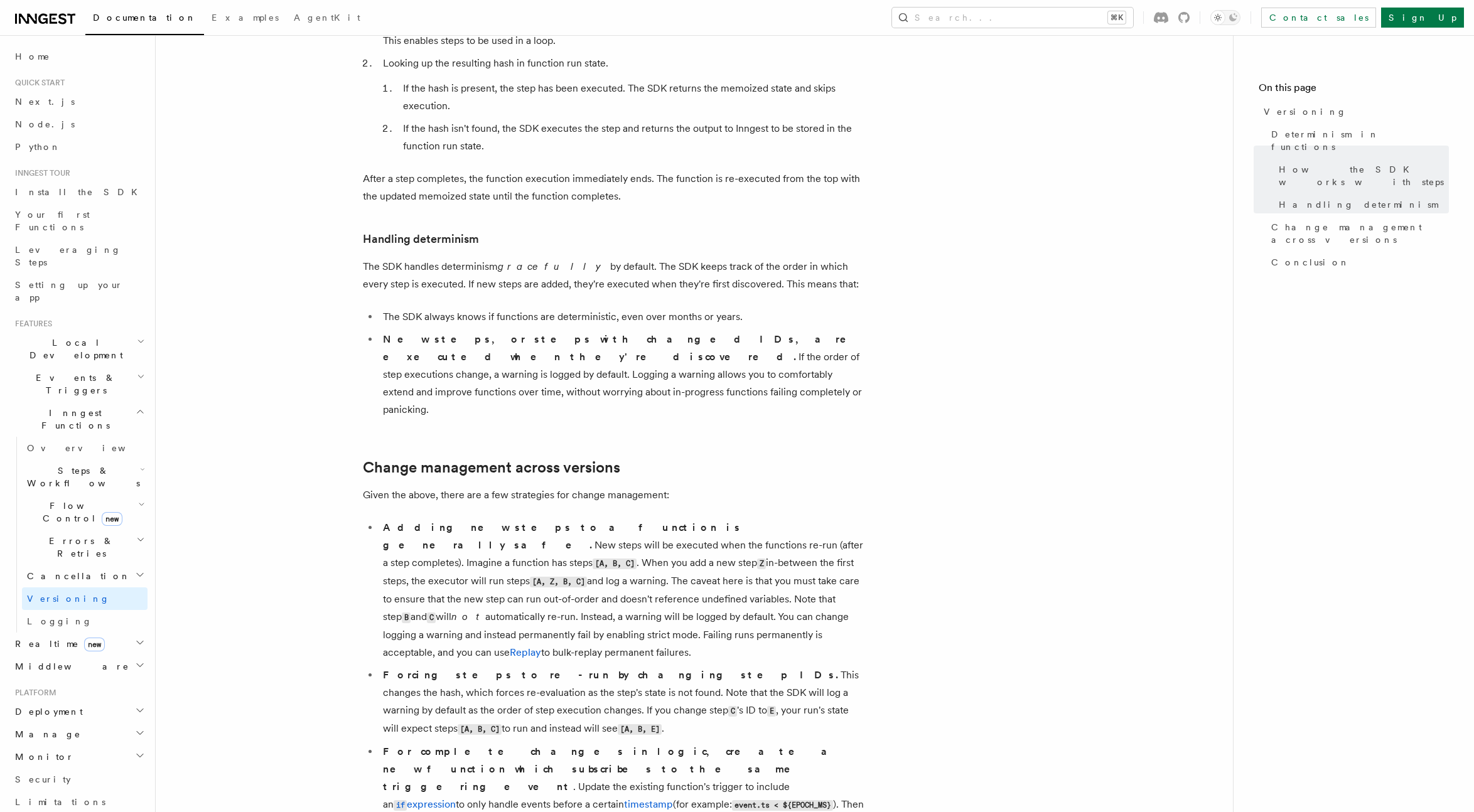
scroll to position [412, 0]
drag, startPoint x: 383, startPoint y: 604, endPoint x: 590, endPoint y: 608, distance: 207.0
click at [590, 667] on li "Forcing steps to re-run by changing step IDs. This changes the hash, which forc…" at bounding box center [622, 703] width 486 height 71
click at [911, 595] on article "Features Inngest Functions Versioning Long-running functions inevitably change …" at bounding box center [694, 441] width 1037 height 1594
click at [1007, 423] on article "Features Inngest Functions Versioning Long-running functions inevitably change …" at bounding box center [694, 441] width 1037 height 1594
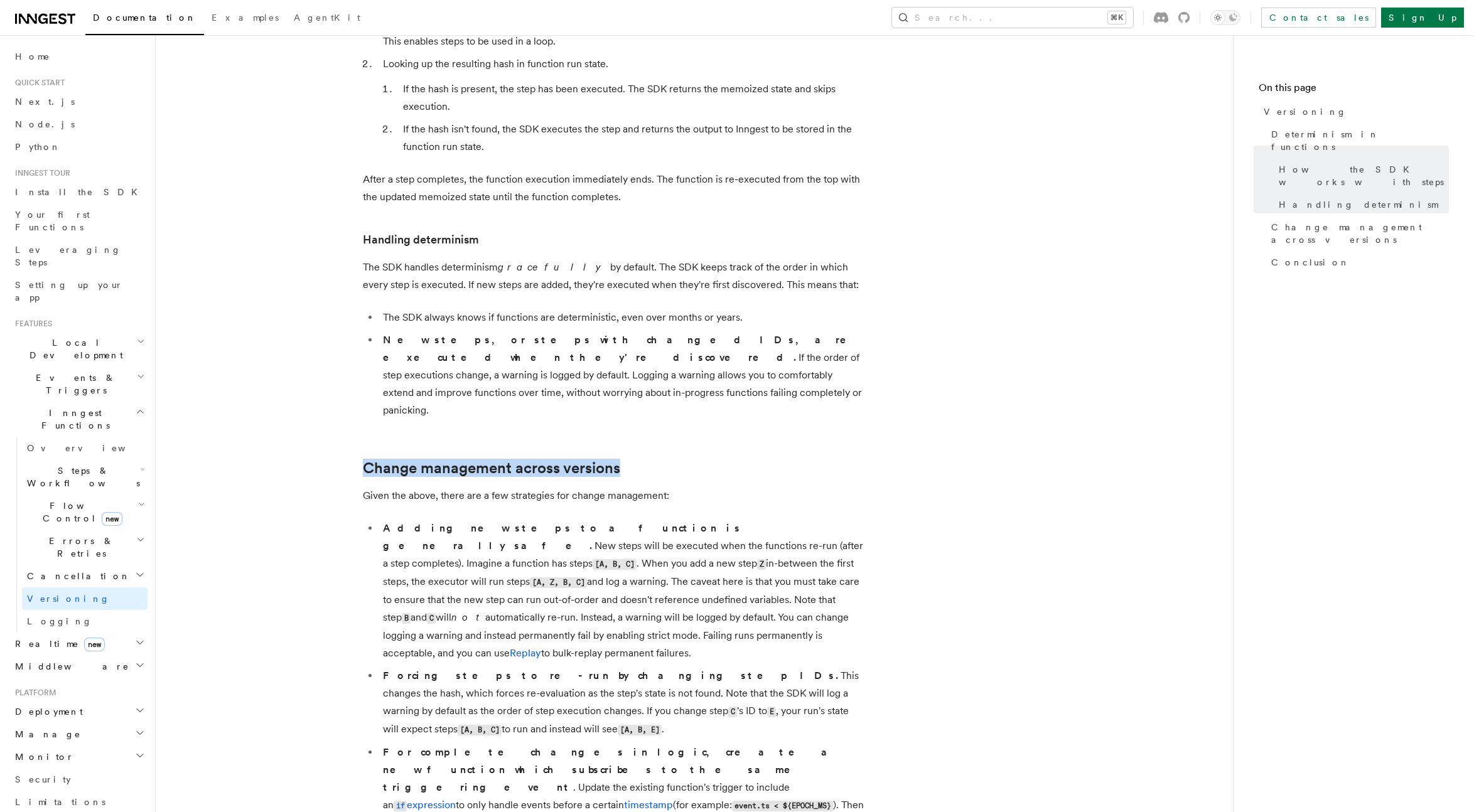
drag, startPoint x: 616, startPoint y: 412, endPoint x: 328, endPoint y: 413, distance: 288.0
click at [328, 413] on article "Features Inngest Functions Versioning Long-running functions inevitably change …" at bounding box center [694, 441] width 1037 height 1594
click at [984, 354] on article "Features Inngest Functions Versioning Long-running functions inevitably change …" at bounding box center [694, 441] width 1037 height 1594
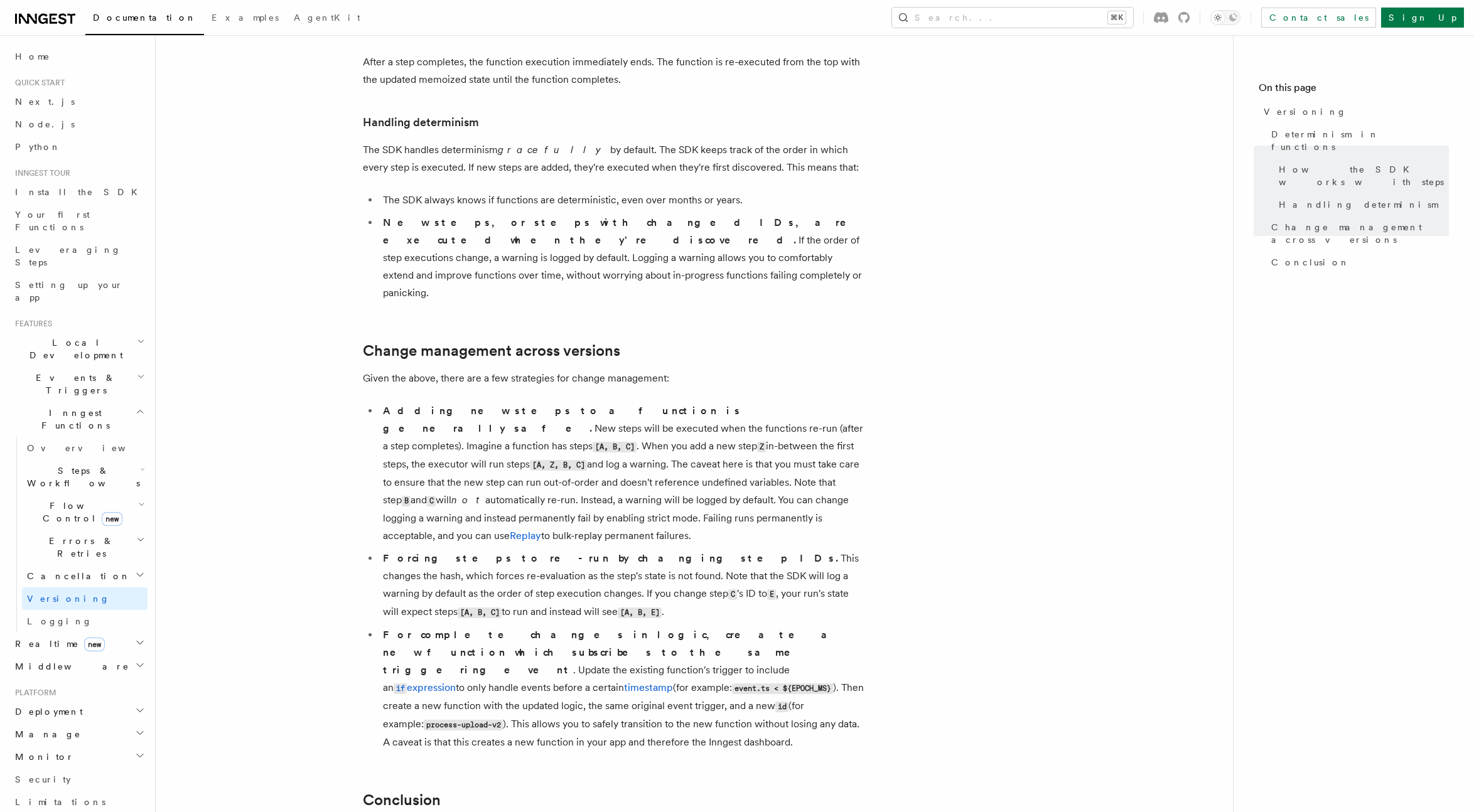
scroll to position [574, 0]
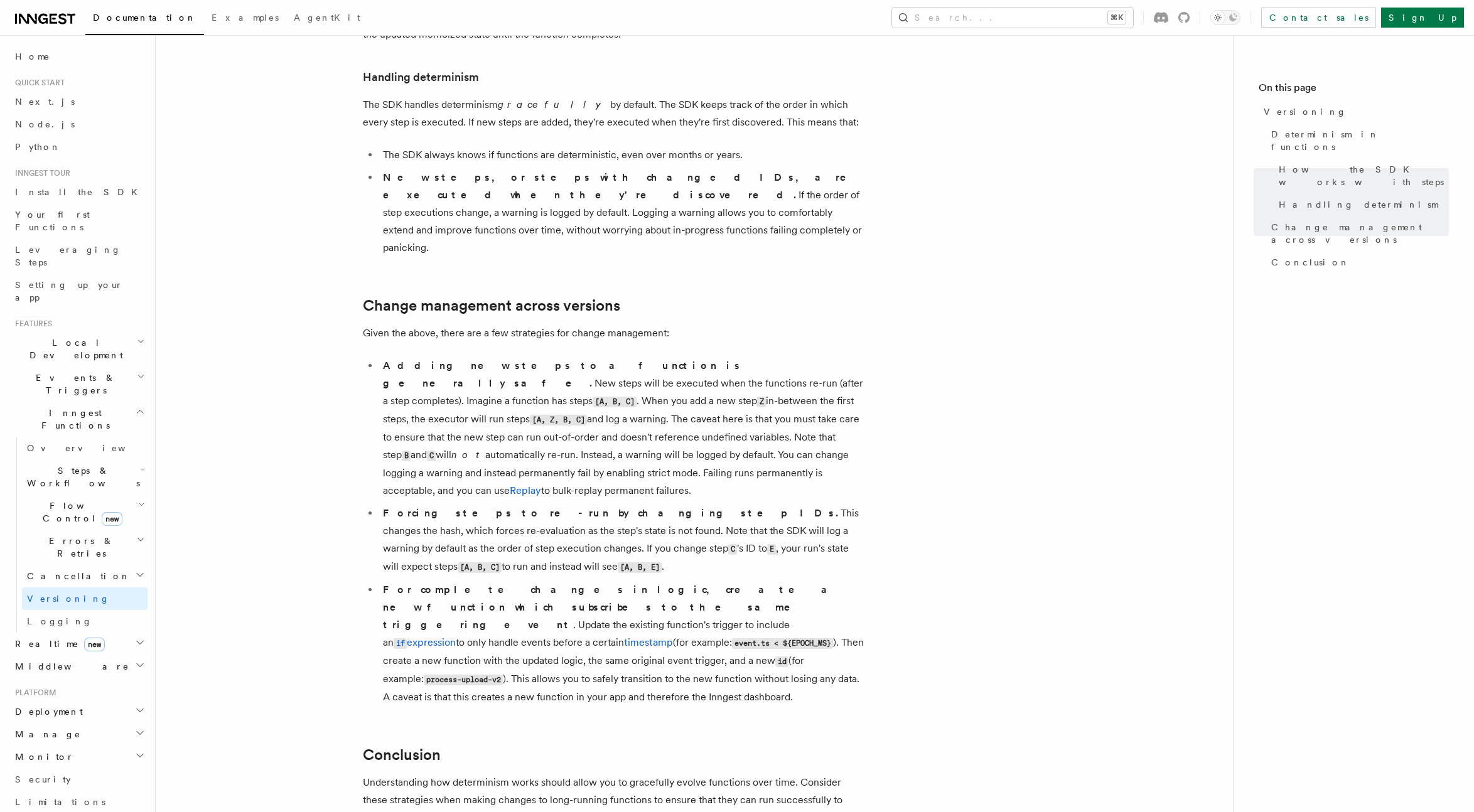
click at [922, 348] on article "Features Inngest Functions Versioning Long-running functions inevitably change …" at bounding box center [694, 278] width 1037 height 1594
click at [63, 406] on span "Inngest Functions" at bounding box center [73, 418] width 125 height 25
click at [241, 351] on article "Features Inngest Functions Versioning Long-running functions inevitably change …" at bounding box center [694, 278] width 1037 height 1594
click at [68, 505] on h2 "Deployment" at bounding box center [79, 516] width 137 height 23
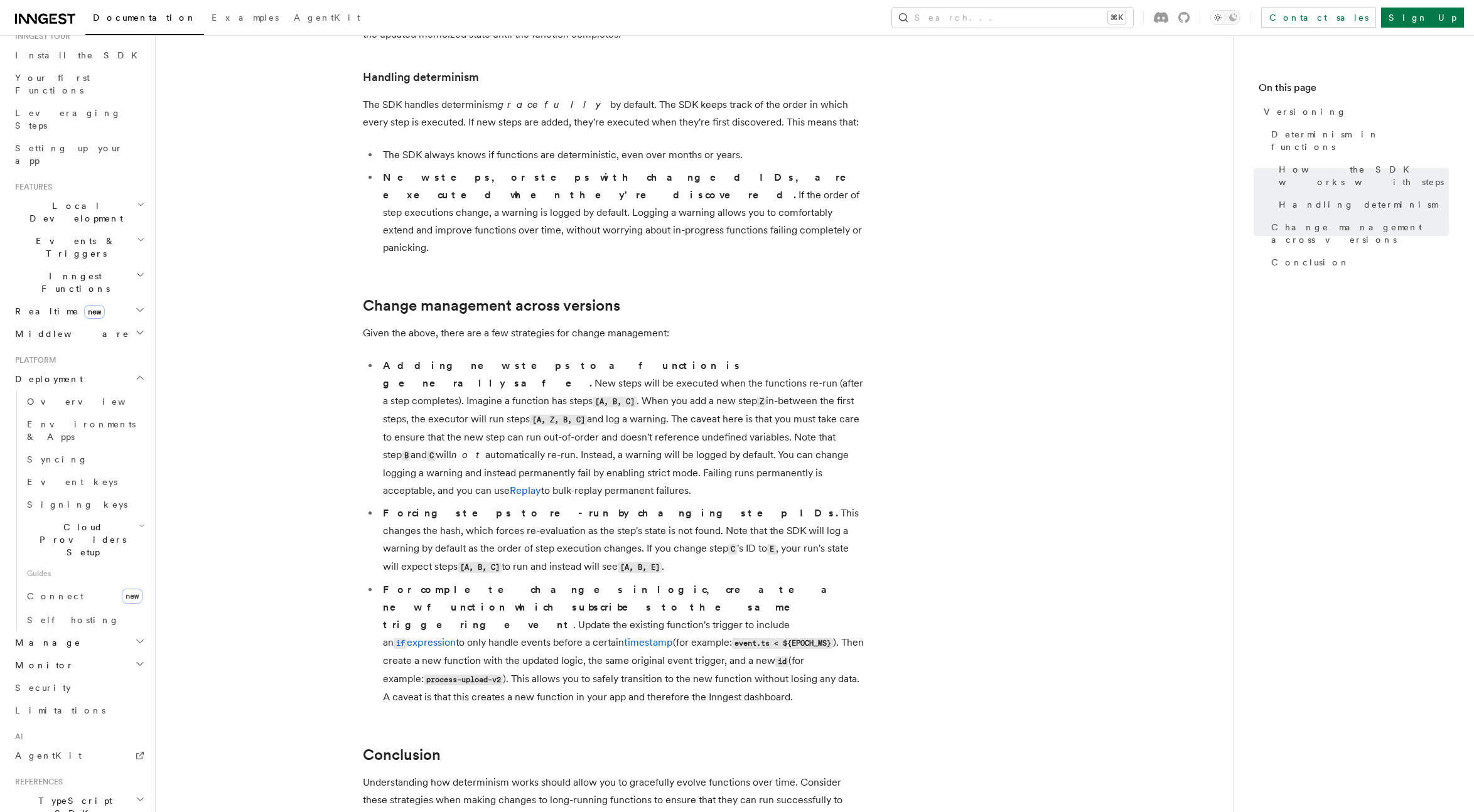
scroll to position [131, 0]
click at [103, 526] on span "Cloud Providers Setup" at bounding box center [80, 545] width 117 height 38
click at [104, 526] on span "Cloud Providers Setup" at bounding box center [80, 545] width 117 height 38
click at [74, 590] on link "Connect new" at bounding box center [85, 602] width 125 height 25
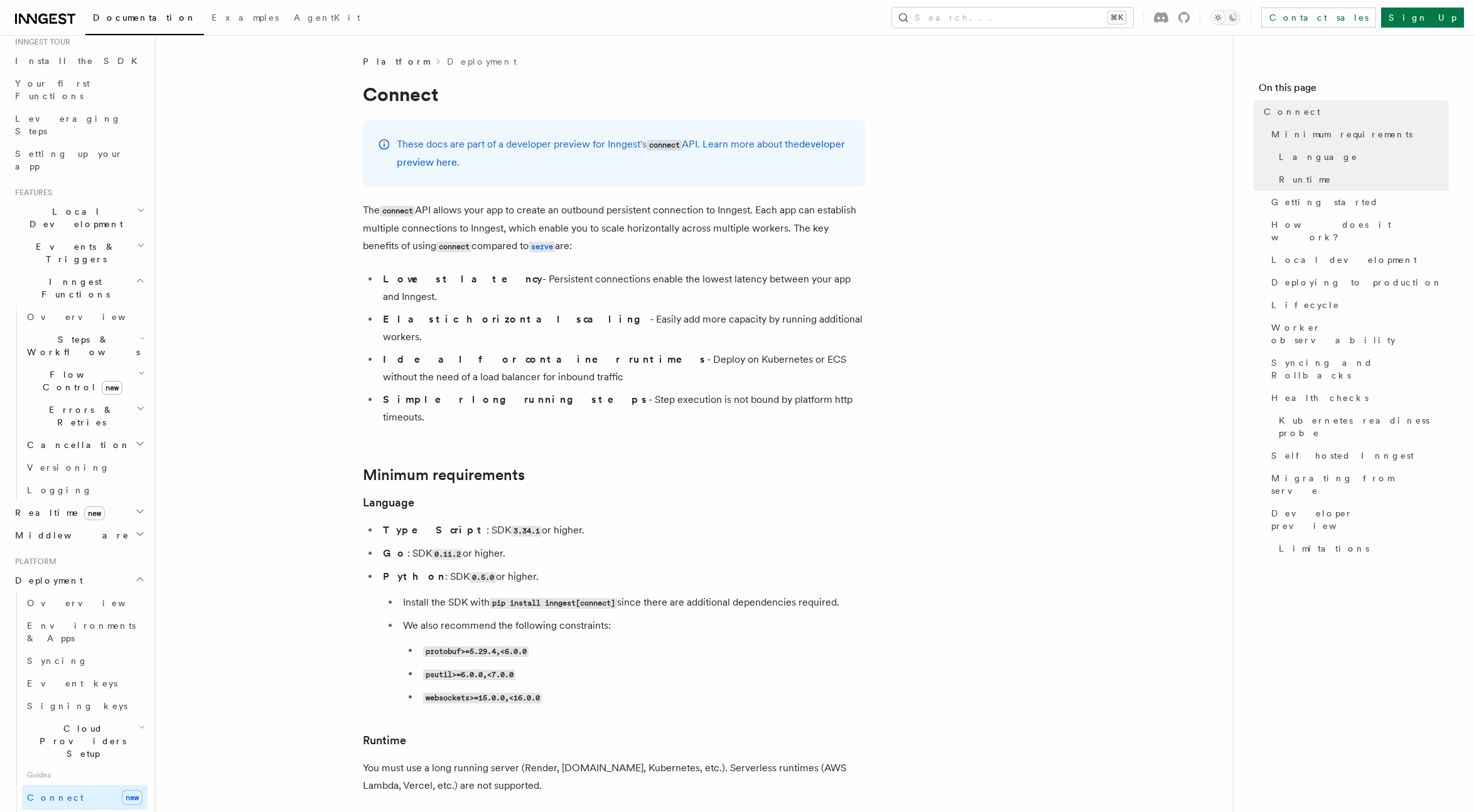
click at [859, 466] on h2 "Minimum requirements" at bounding box center [613, 475] width 502 height 18
drag, startPoint x: 783, startPoint y: 367, endPoint x: 367, endPoint y: 279, distance: 425.2
click at [367, 279] on ul "Lowest latency - Persistent connections enable the lowest latency between your …" at bounding box center [613, 348] width 502 height 156
click at [805, 391] on li "Simpler long running steps - Step execution is not bound by platform http timeo…" at bounding box center [622, 408] width 486 height 35
drag, startPoint x: 776, startPoint y: 368, endPoint x: 357, endPoint y: 278, distance: 428.6
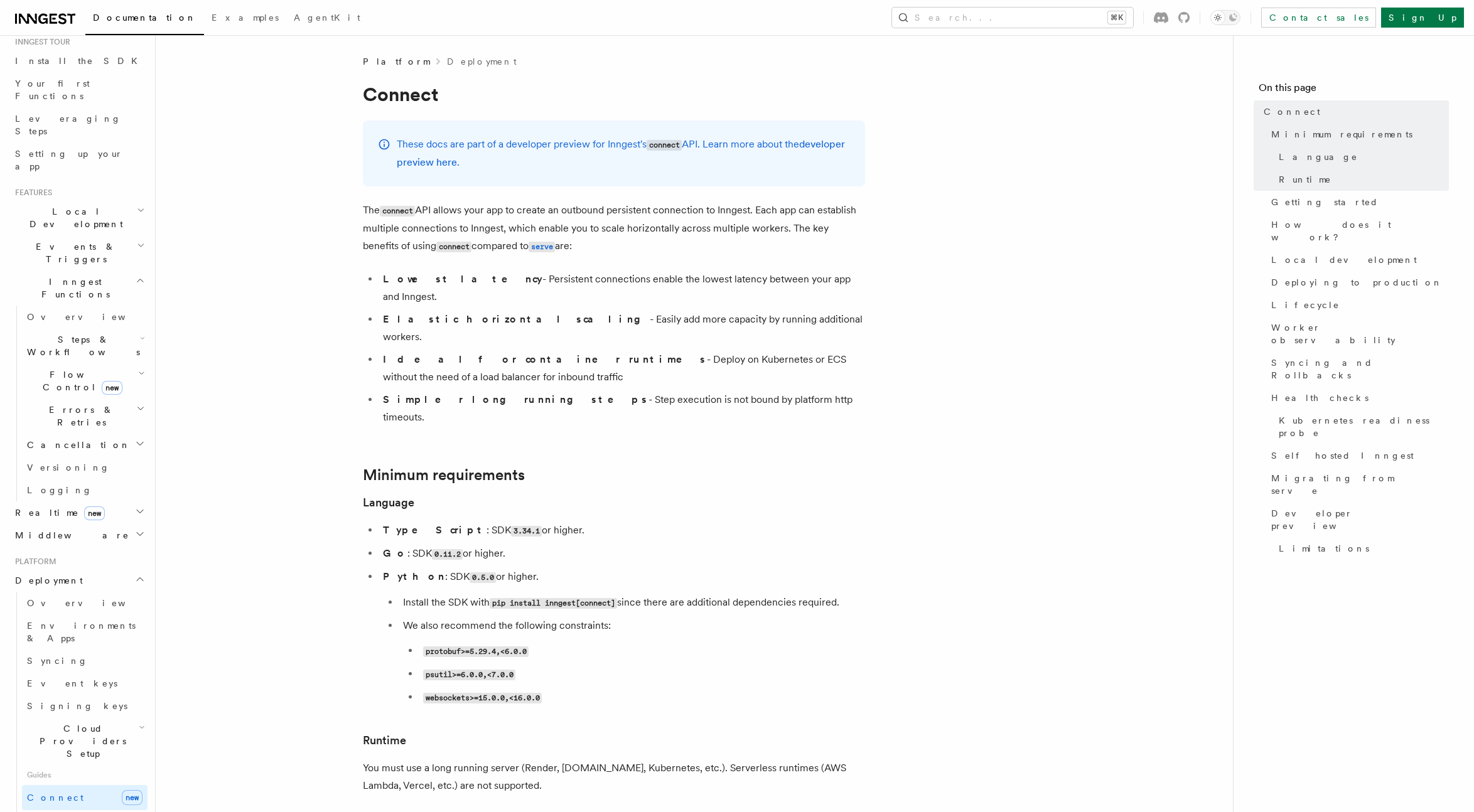
click at [799, 391] on li "Simpler long running steps - Step execution is not bound by platform http timeo…" at bounding box center [622, 408] width 486 height 35
drag, startPoint x: 739, startPoint y: 366, endPoint x: 375, endPoint y: 277, distance: 374.7
click at [375, 277] on ul "Lowest latency - Persistent connections enable the lowest latency between your …" at bounding box center [613, 348] width 502 height 156
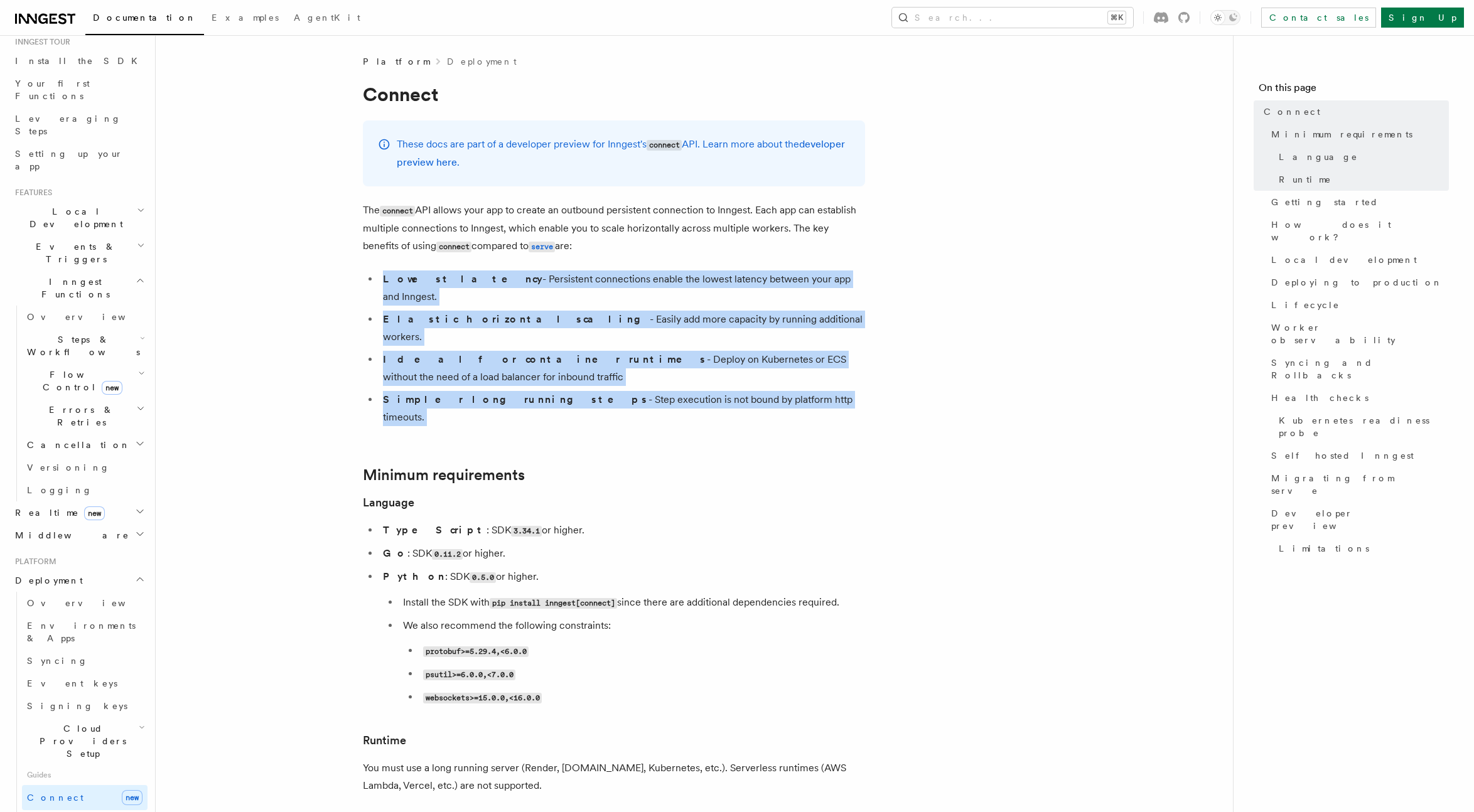
drag, startPoint x: 782, startPoint y: 370, endPoint x: 366, endPoint y: 284, distance: 424.8
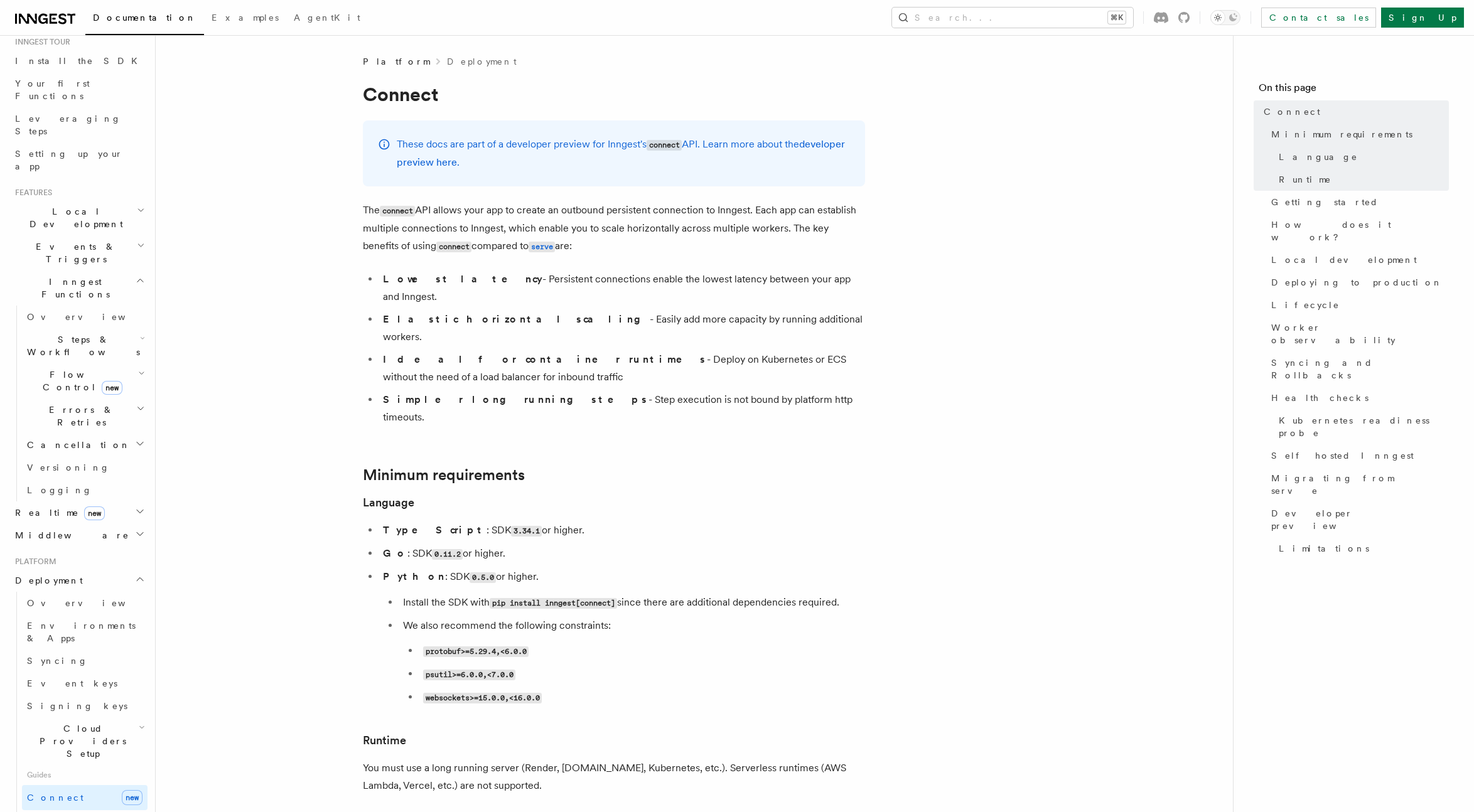
click at [809, 391] on li "Simpler long running steps - Step execution is not bound by platform http timeo…" at bounding box center [622, 408] width 486 height 35
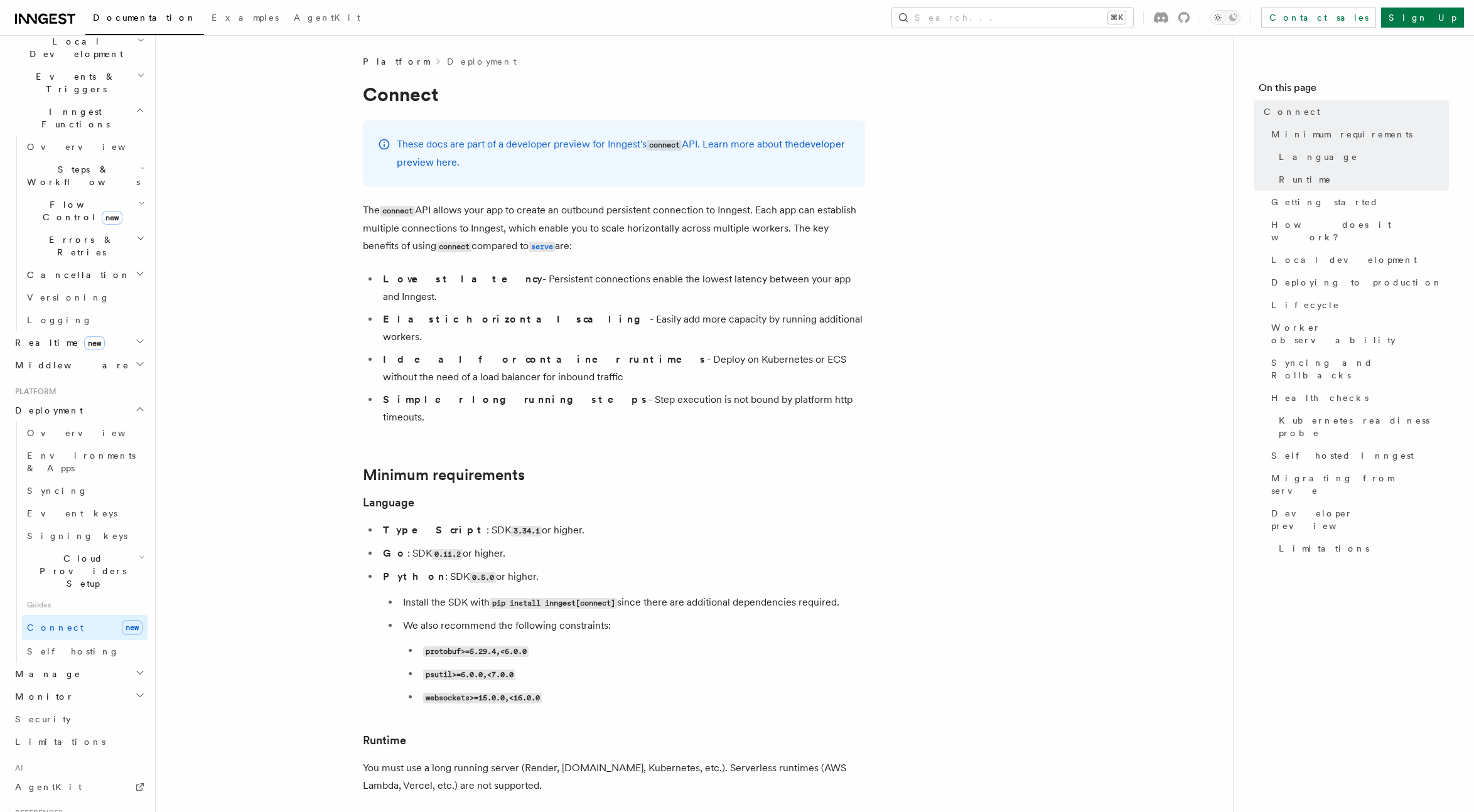
scroll to position [396, 0]
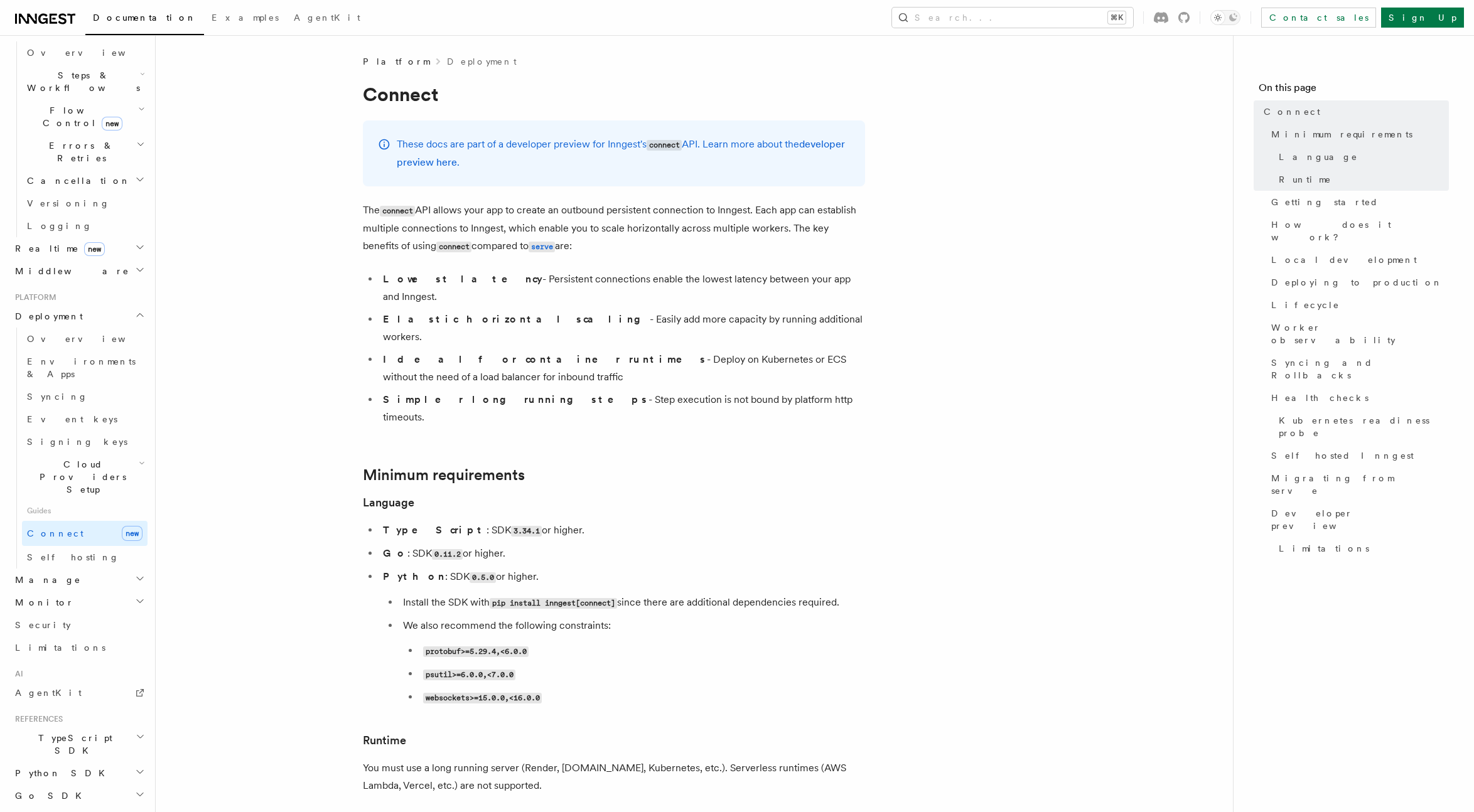
drag, startPoint x: 765, startPoint y: 366, endPoint x: 384, endPoint y: 368, distance: 381.0
click at [384, 391] on li "Simpler long running steps - Step execution is not bound by platform http timeo…" at bounding box center [622, 408] width 486 height 35
click at [663, 391] on li "Simpler long running steps - Step execution is not bound by platform http timeo…" at bounding box center [622, 408] width 486 height 35
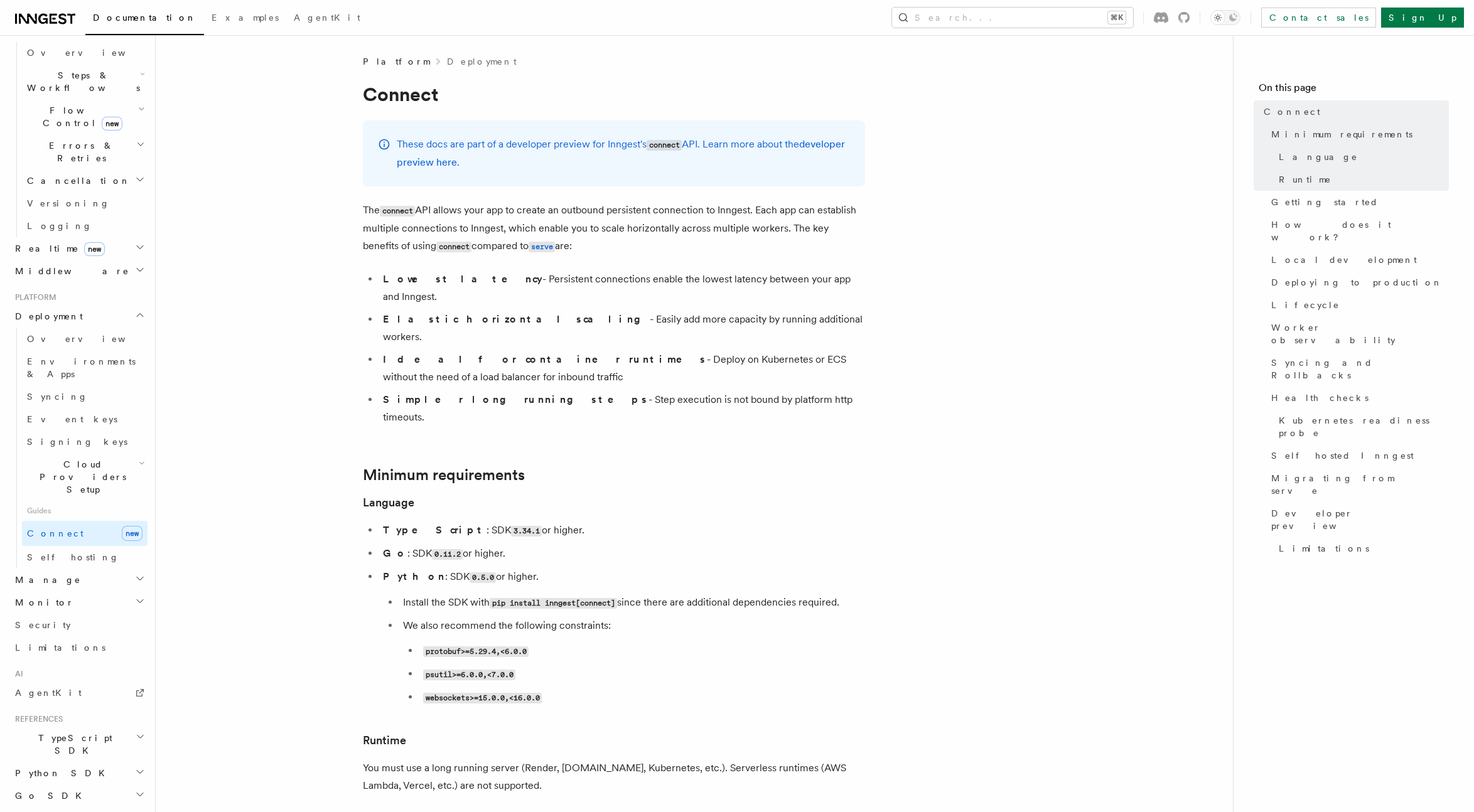
drag, startPoint x: 768, startPoint y: 368, endPoint x: 370, endPoint y: 284, distance: 406.8
click at [370, 284] on ul "Lowest latency - Persistent connections enable the lowest latency between your …" at bounding box center [613, 348] width 502 height 156
drag, startPoint x: 771, startPoint y: 367, endPoint x: 370, endPoint y: 281, distance: 410.1
click at [370, 281] on ul "Lowest latency - Persistent connections enable the lowest latency between your …" at bounding box center [613, 348] width 502 height 156
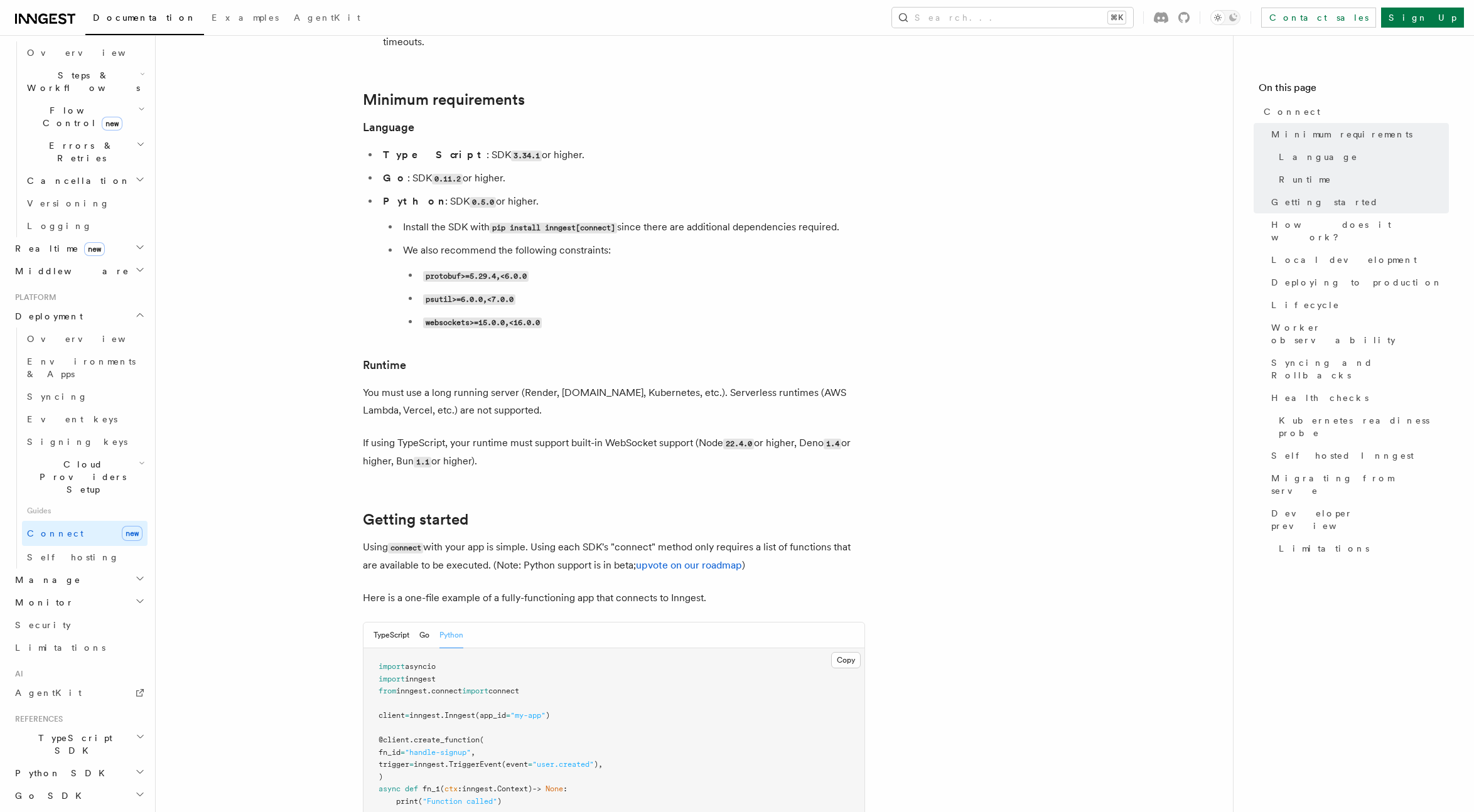
scroll to position [350, 0]
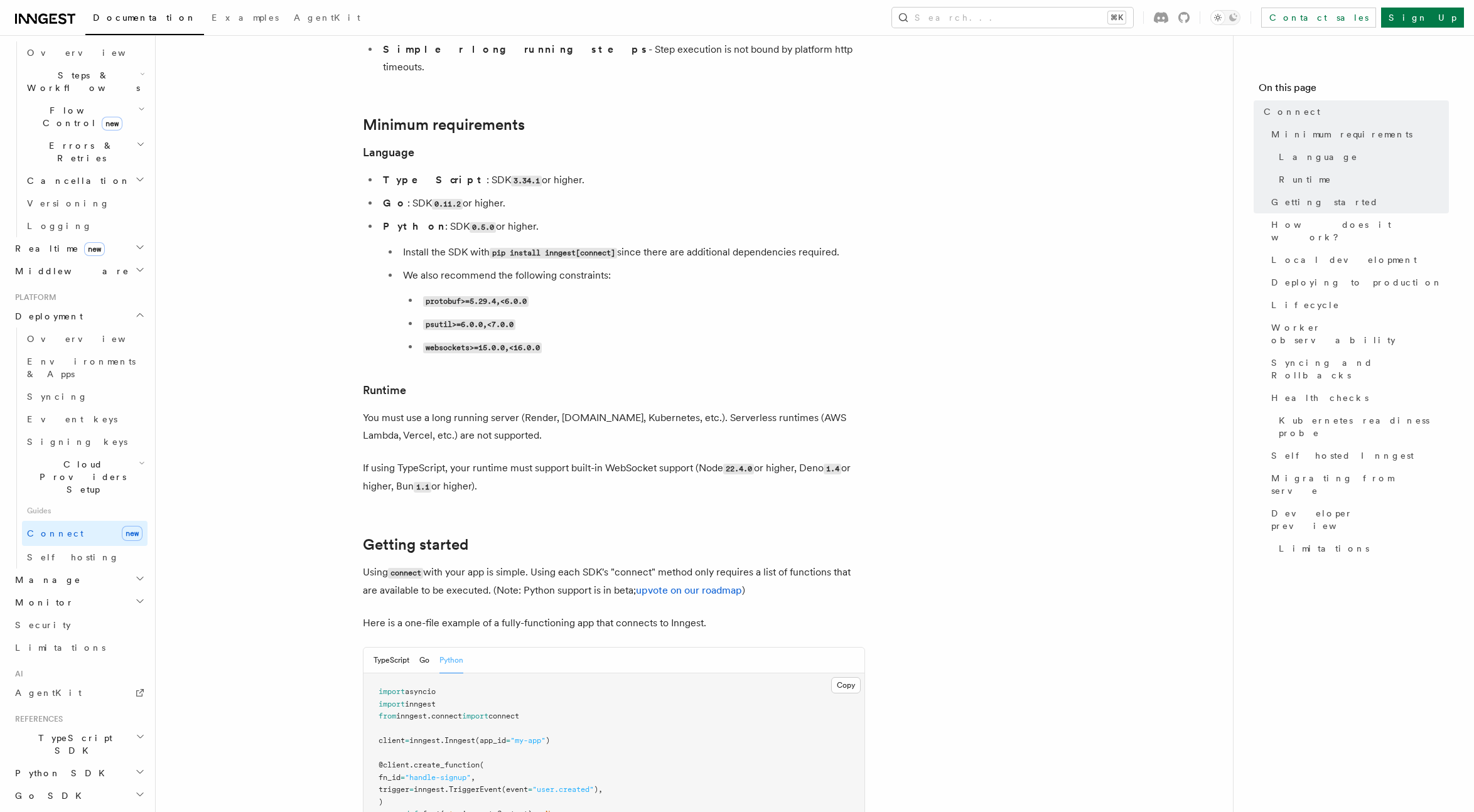
click at [67, 305] on h2 "Deployment" at bounding box center [79, 317] width 137 height 23
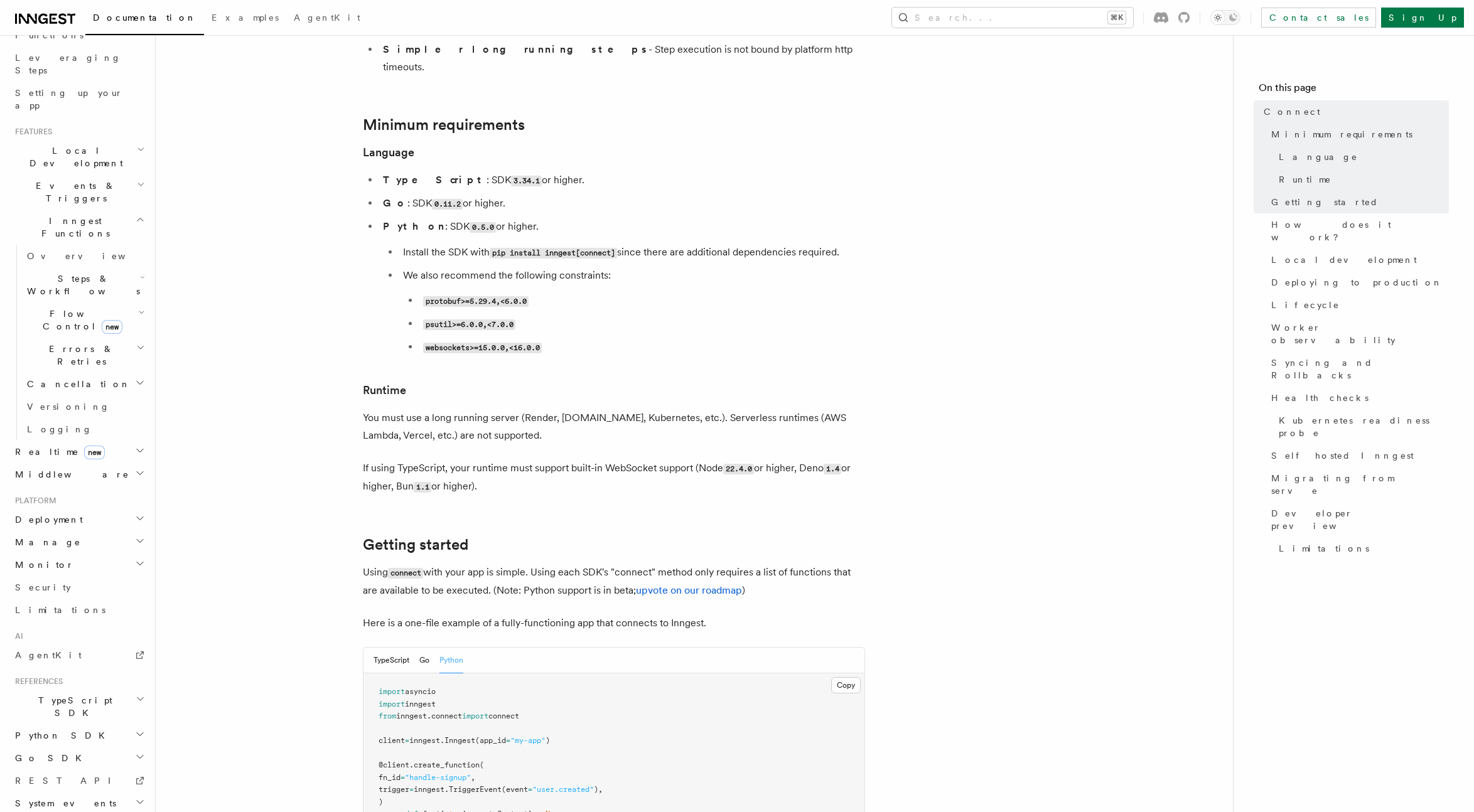
click at [59, 513] on span "Deployment" at bounding box center [47, 520] width 73 height 13
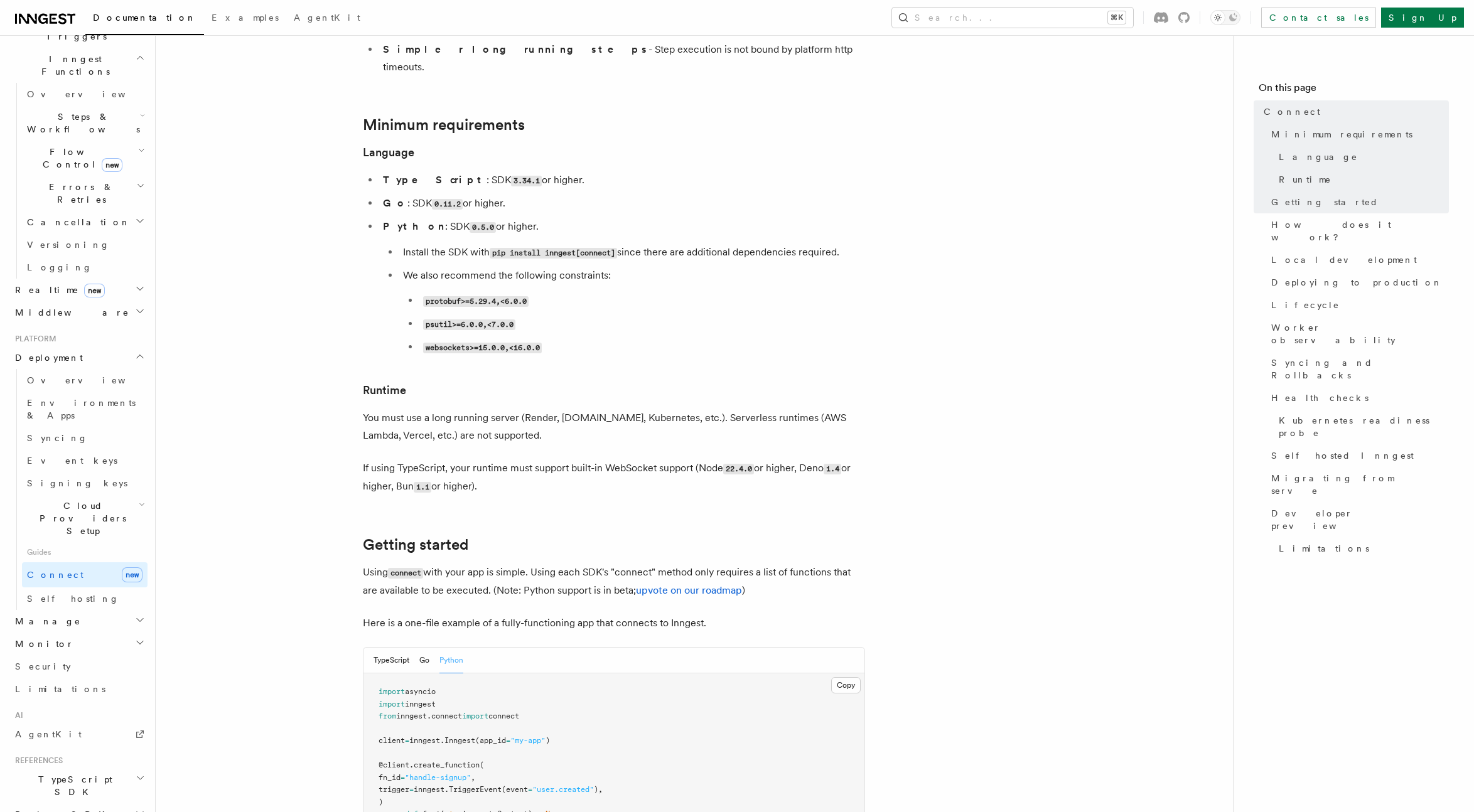
scroll to position [396, 0]
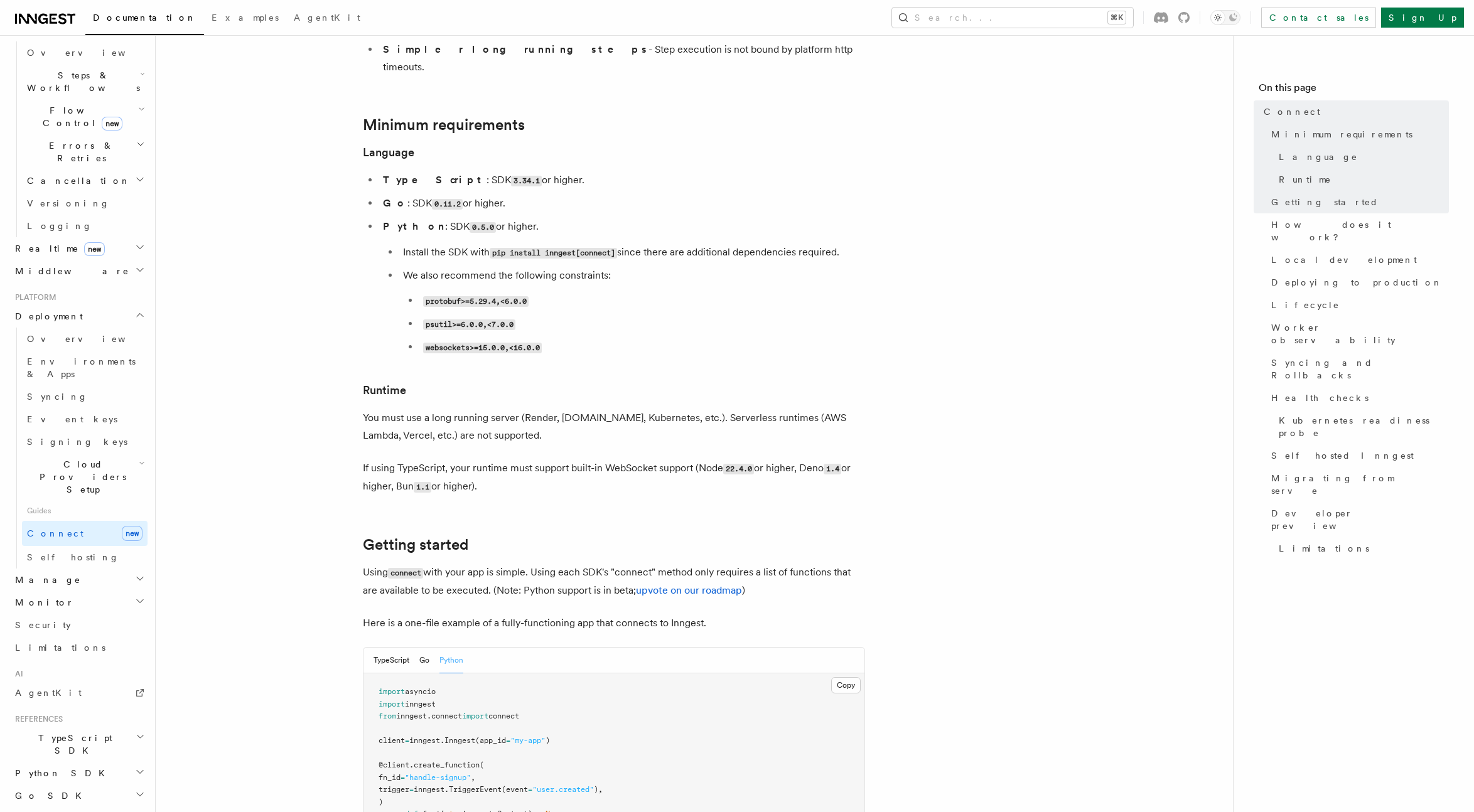
click at [87, 453] on h2 "Cloud Providers Setup" at bounding box center [85, 476] width 125 height 48
click at [86, 458] on span "Cloud Providers Setup" at bounding box center [80, 477] width 117 height 38
click at [75, 521] on link "Connect new" at bounding box center [85, 533] width 125 height 25
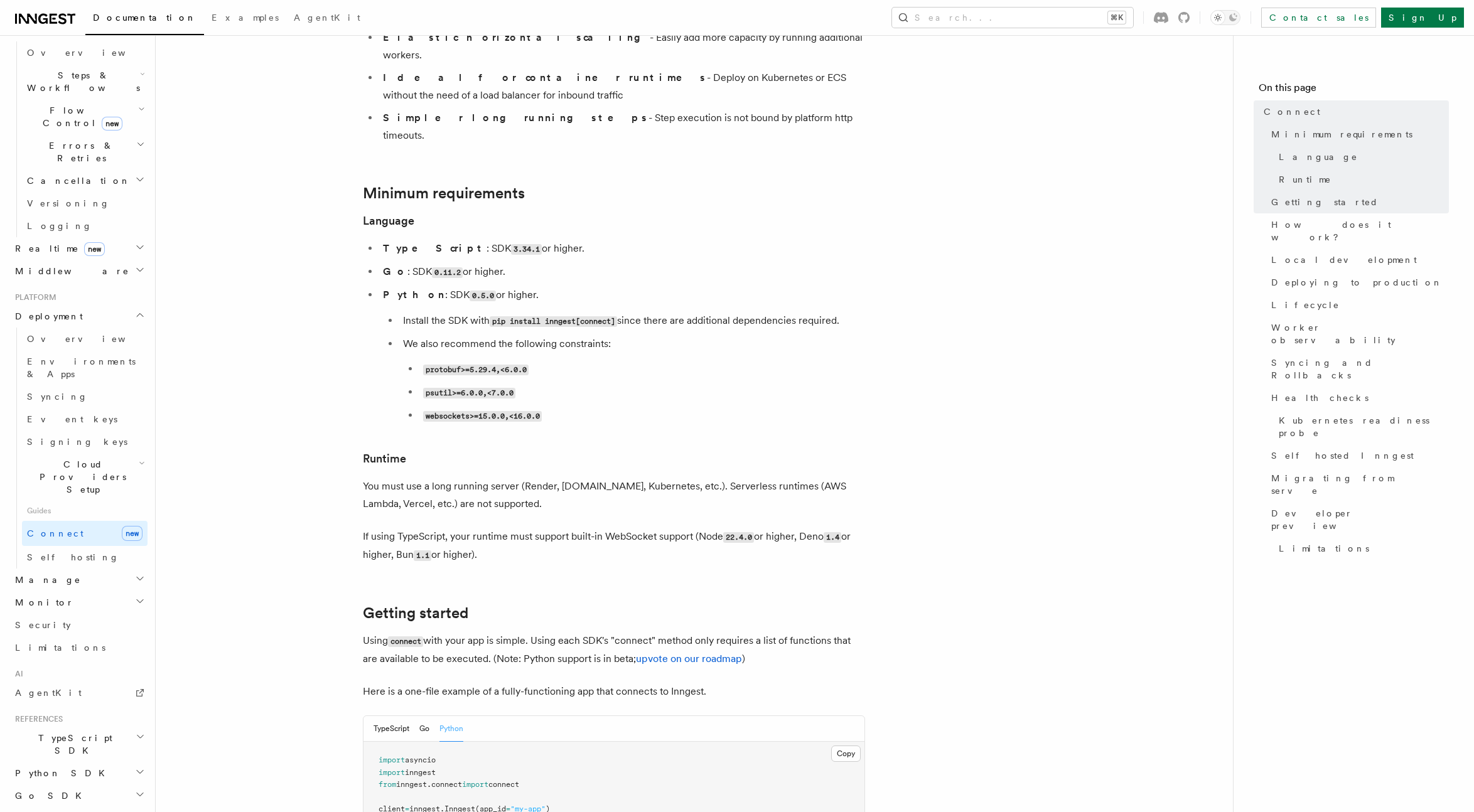
scroll to position [407, 0]
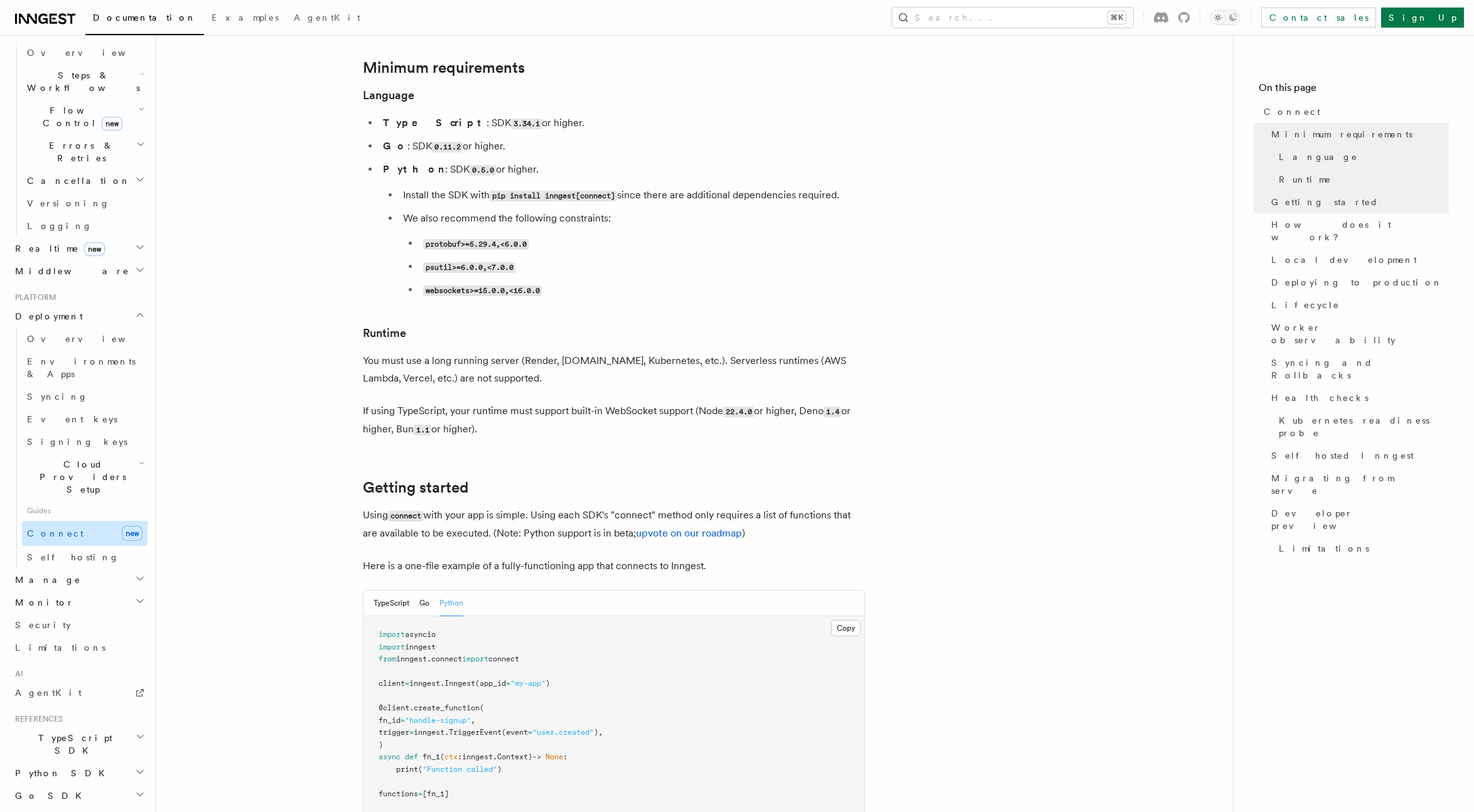
click at [75, 521] on link "Connect new" at bounding box center [85, 533] width 125 height 25
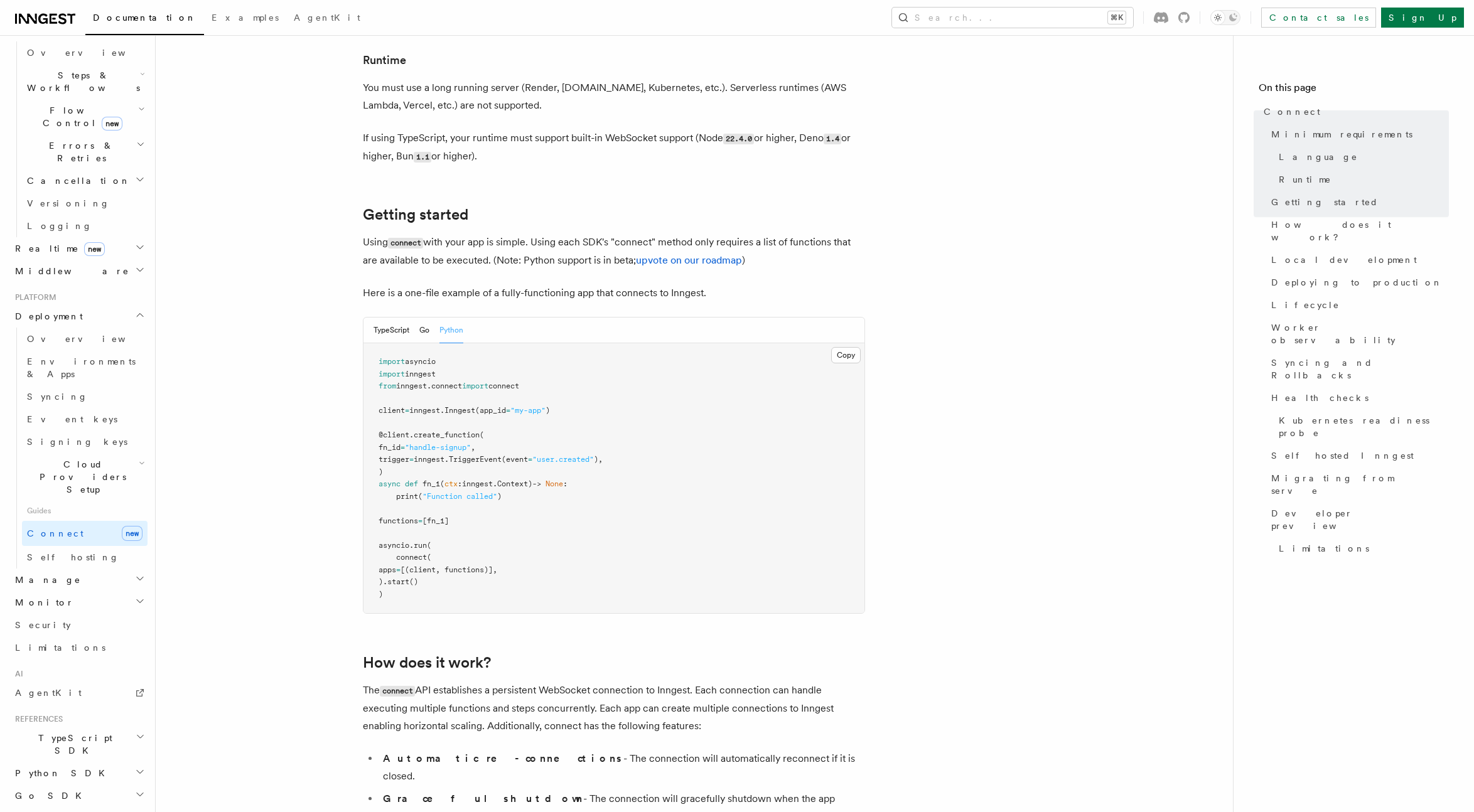
scroll to position [722, 0]
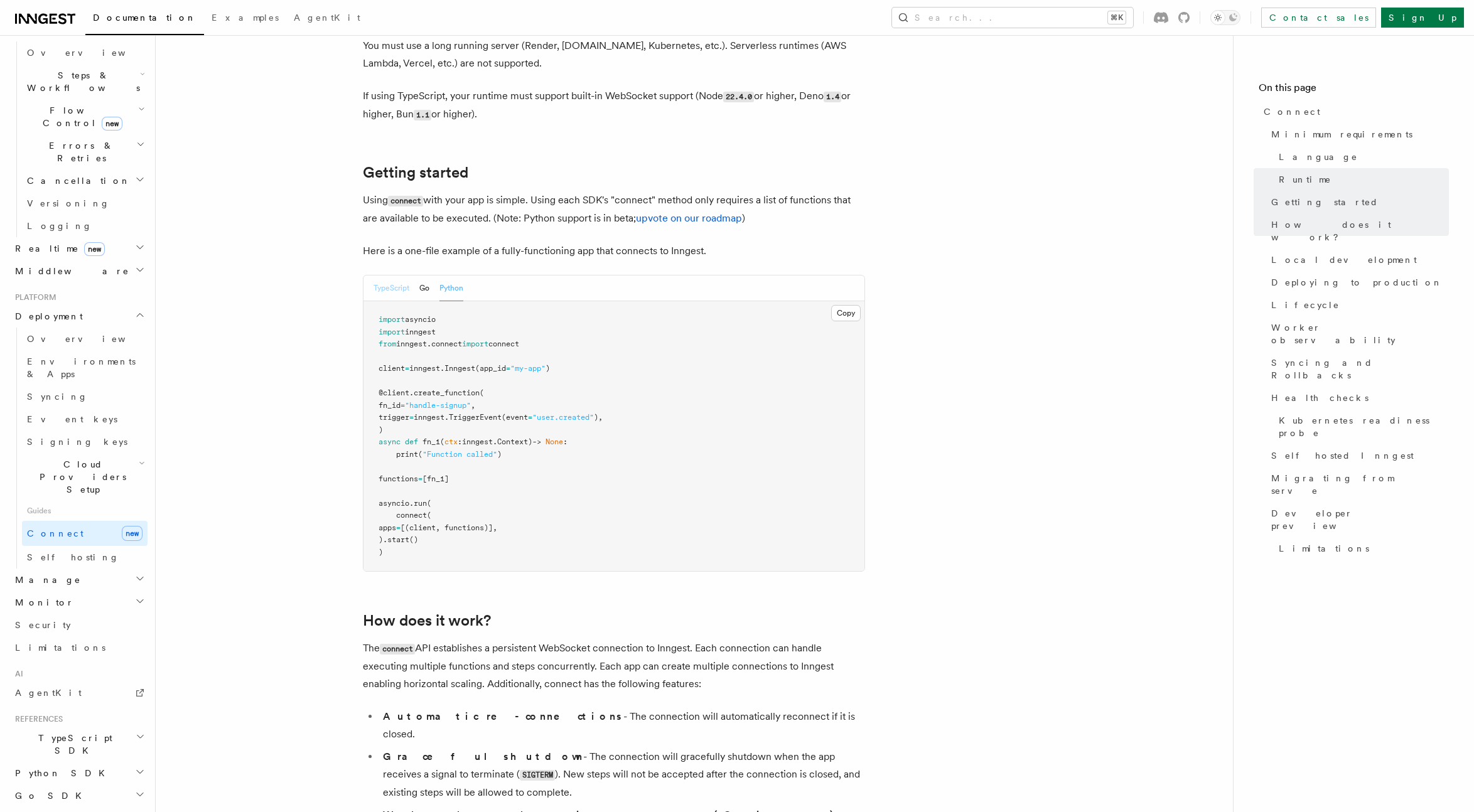
click at [383, 276] on button "TypeScript" at bounding box center [391, 288] width 36 height 26
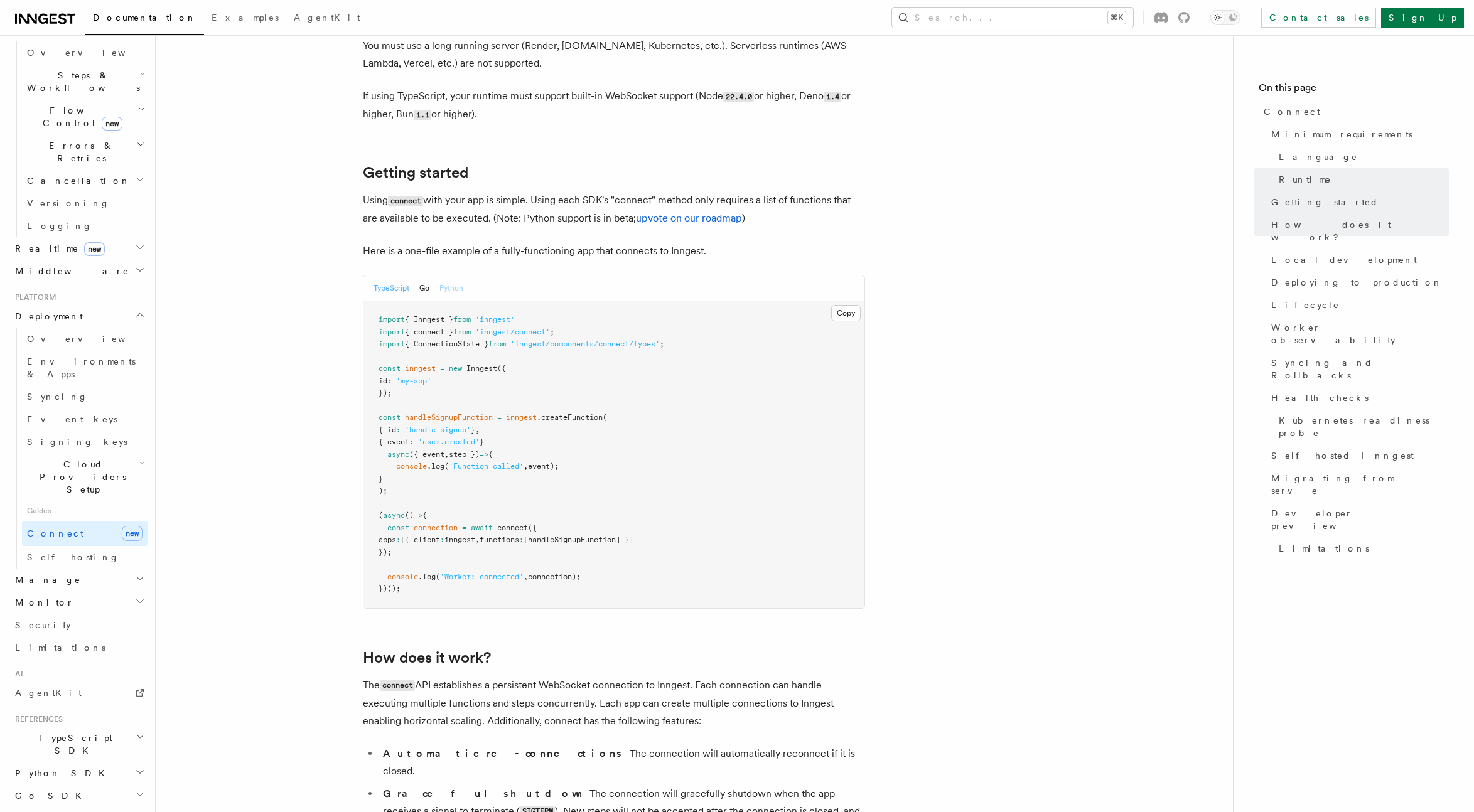
click at [454, 276] on button "Python" at bounding box center [451, 288] width 24 height 26
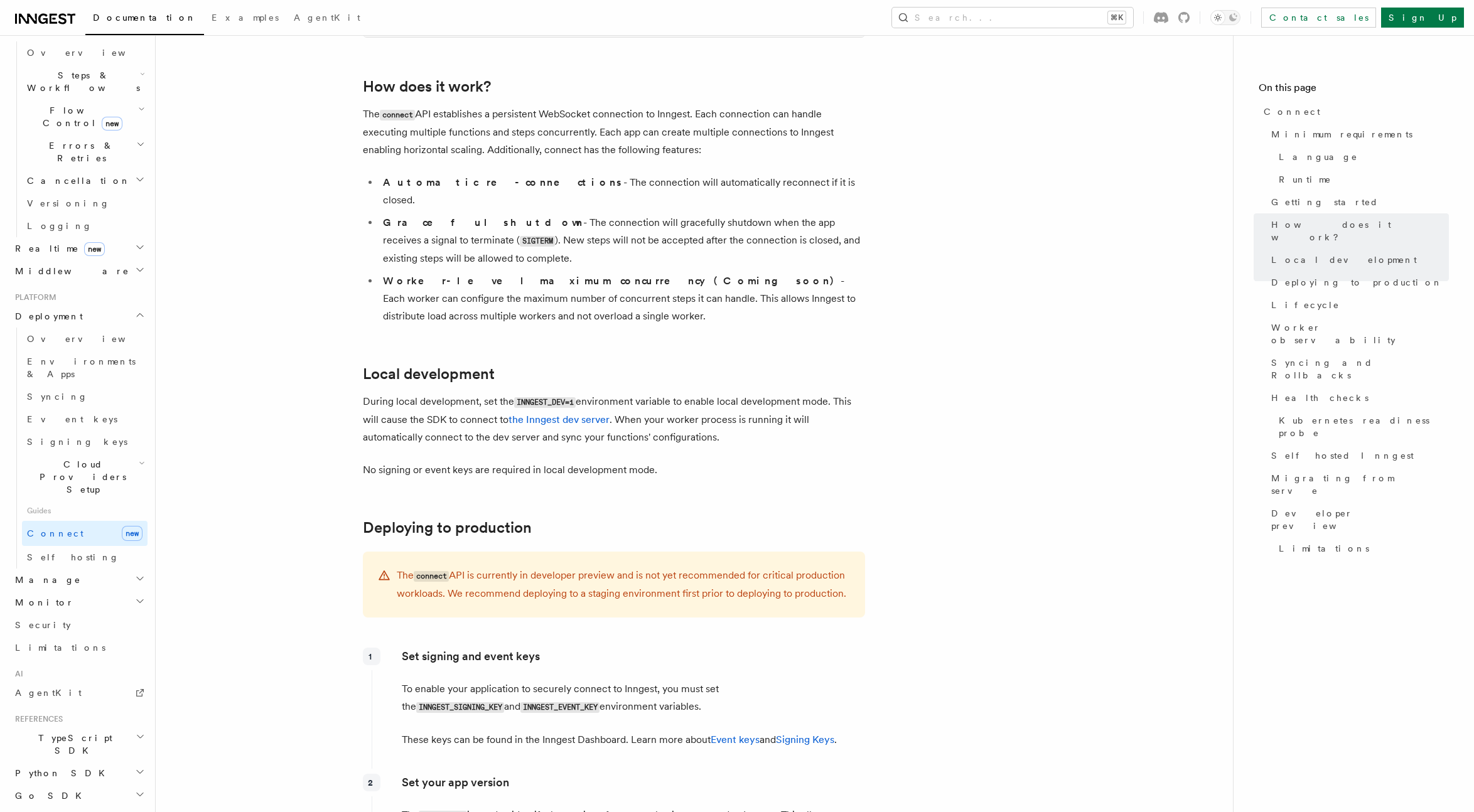
scroll to position [1238, 0]
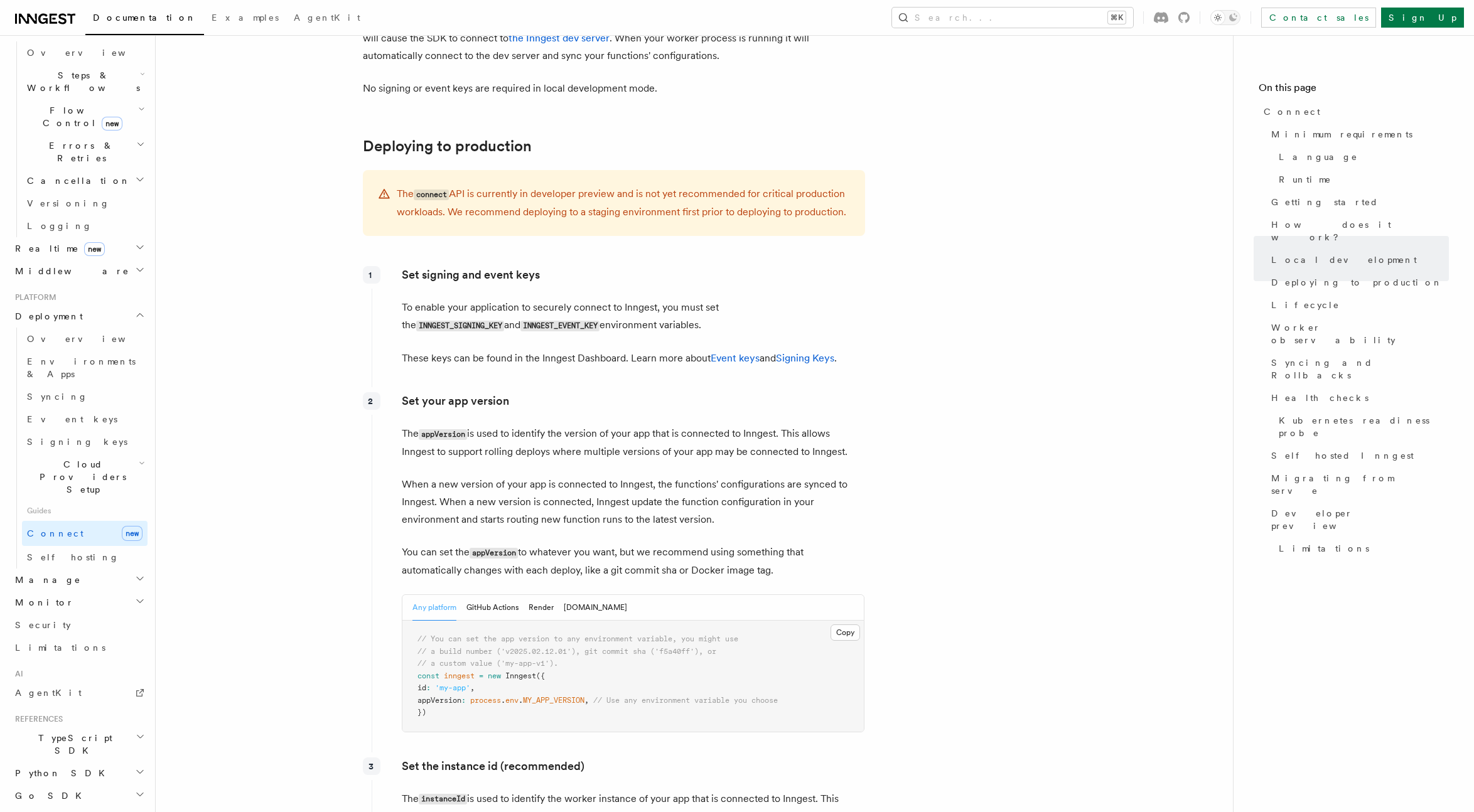
scroll to position [1668, 0]
